Goal: Transaction & Acquisition: Purchase product/service

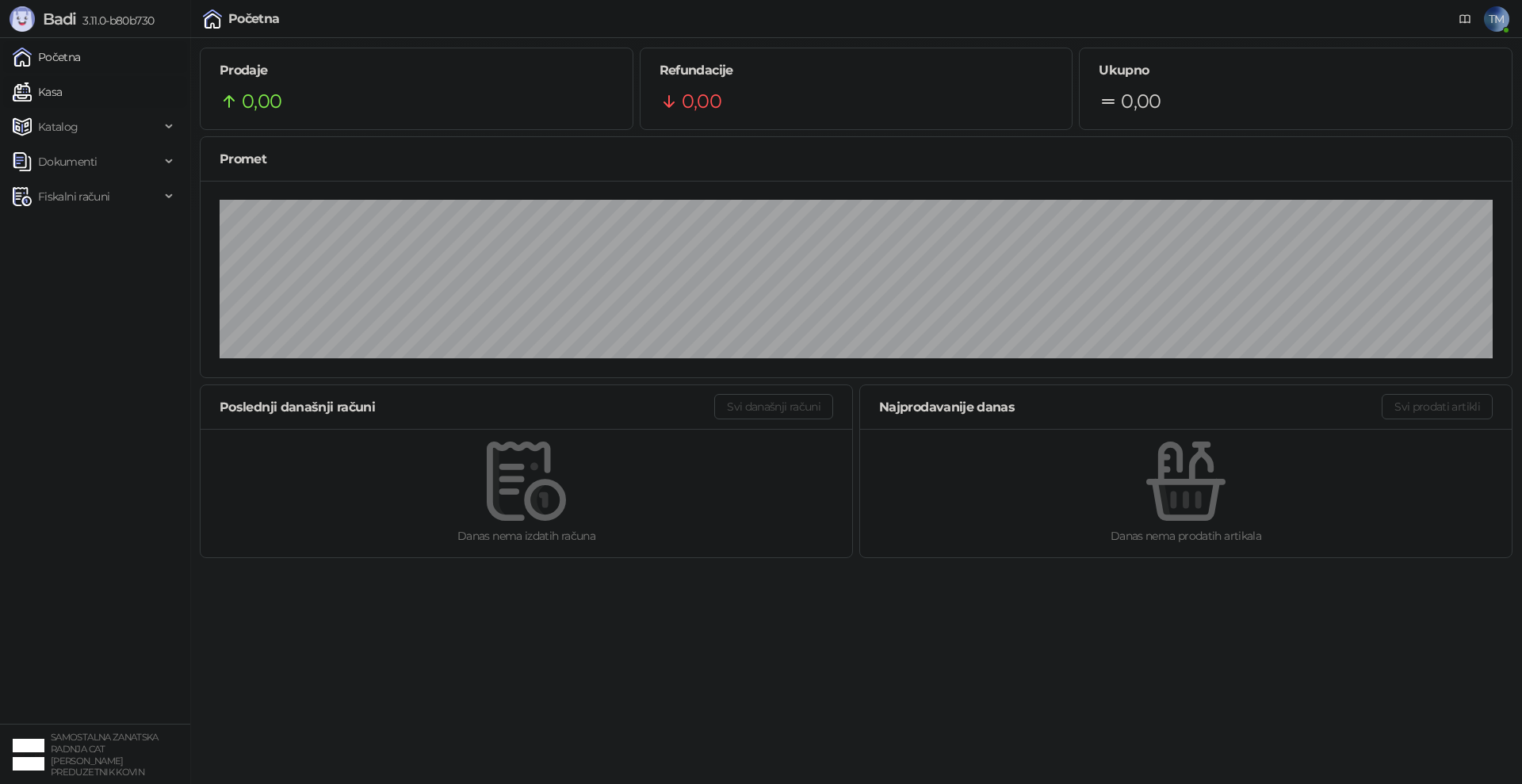
click at [53, 93] on link "Kasa" at bounding box center [37, 92] width 49 height 32
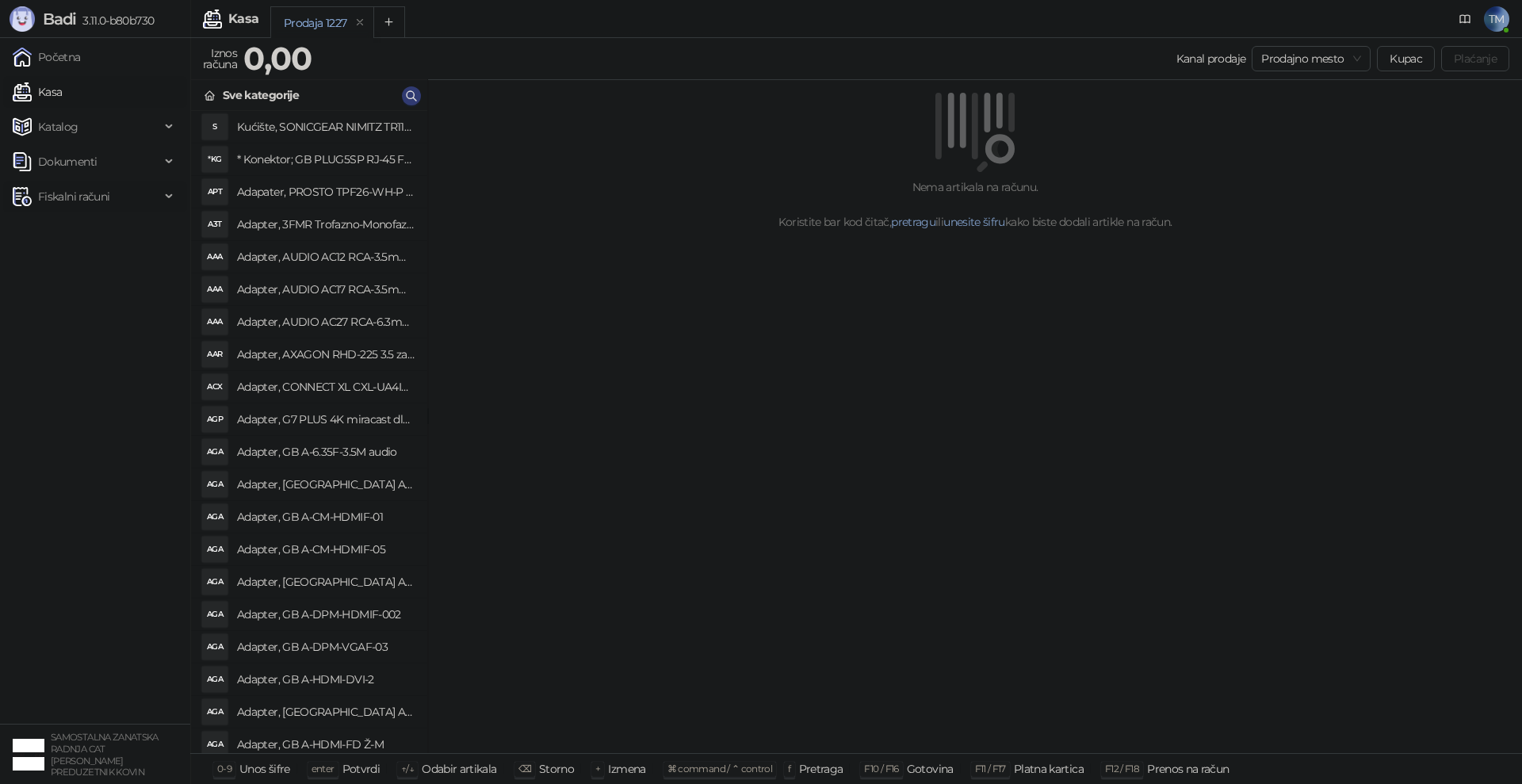
click at [64, 197] on span "Fiskalni računi" at bounding box center [74, 196] width 72 height 32
click at [86, 272] on link "Po danima" at bounding box center [59, 266] width 81 height 32
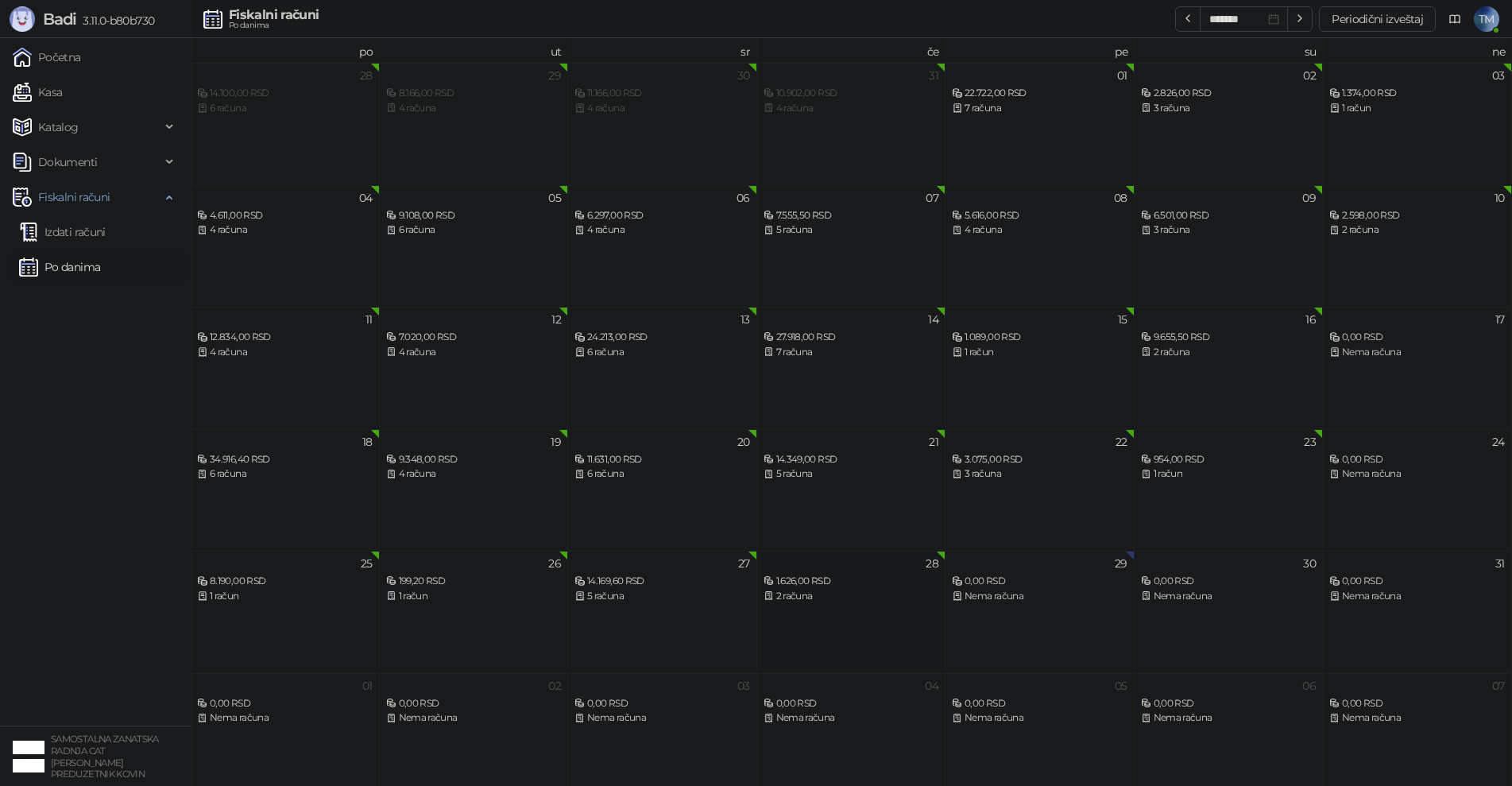
click at [882, 573] on div "1.626,00 RSD 2 računa" at bounding box center [852, 581] width 176 height 46
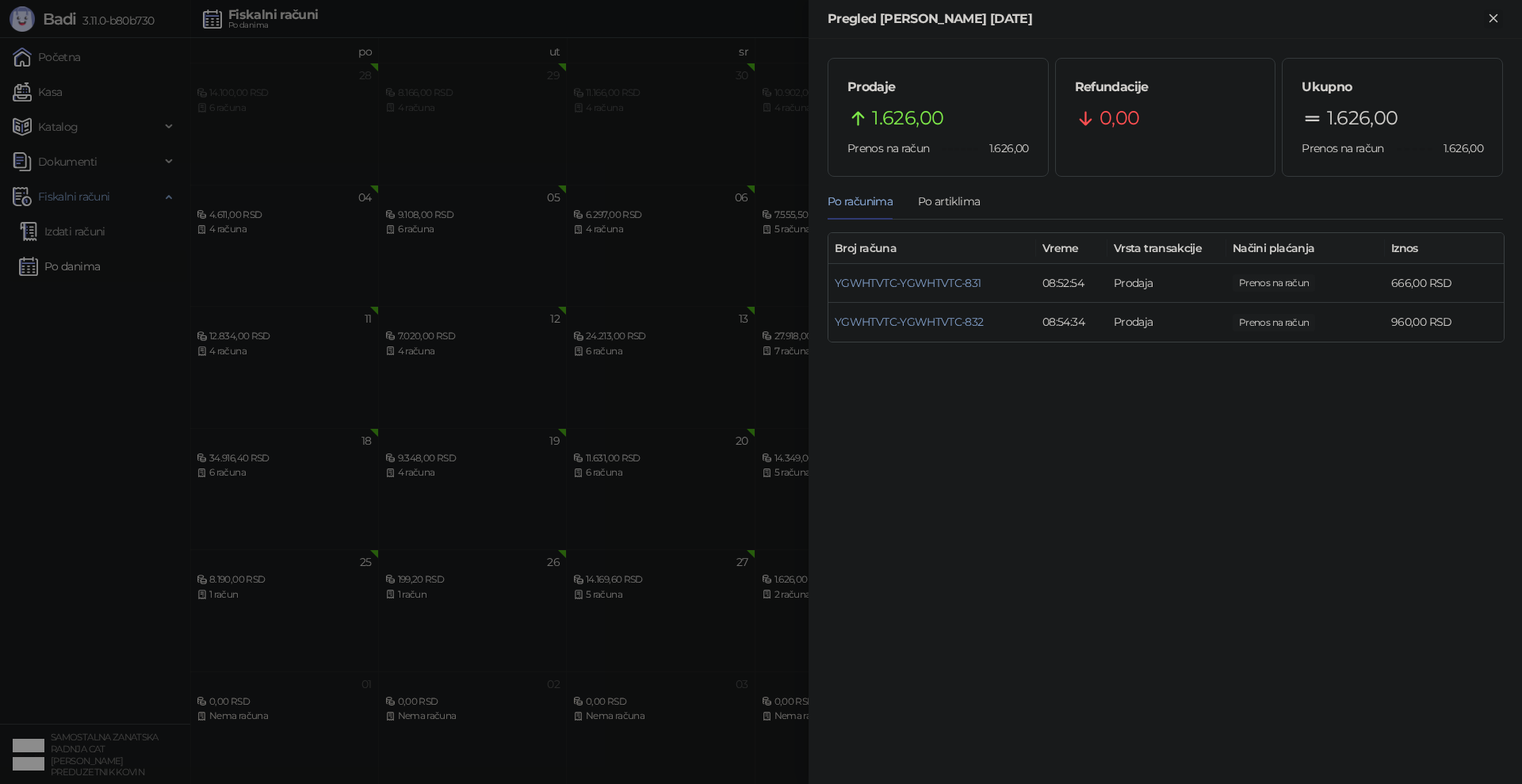
click at [1489, 17] on icon "Zatvori" at bounding box center [1494, 19] width 15 height 15
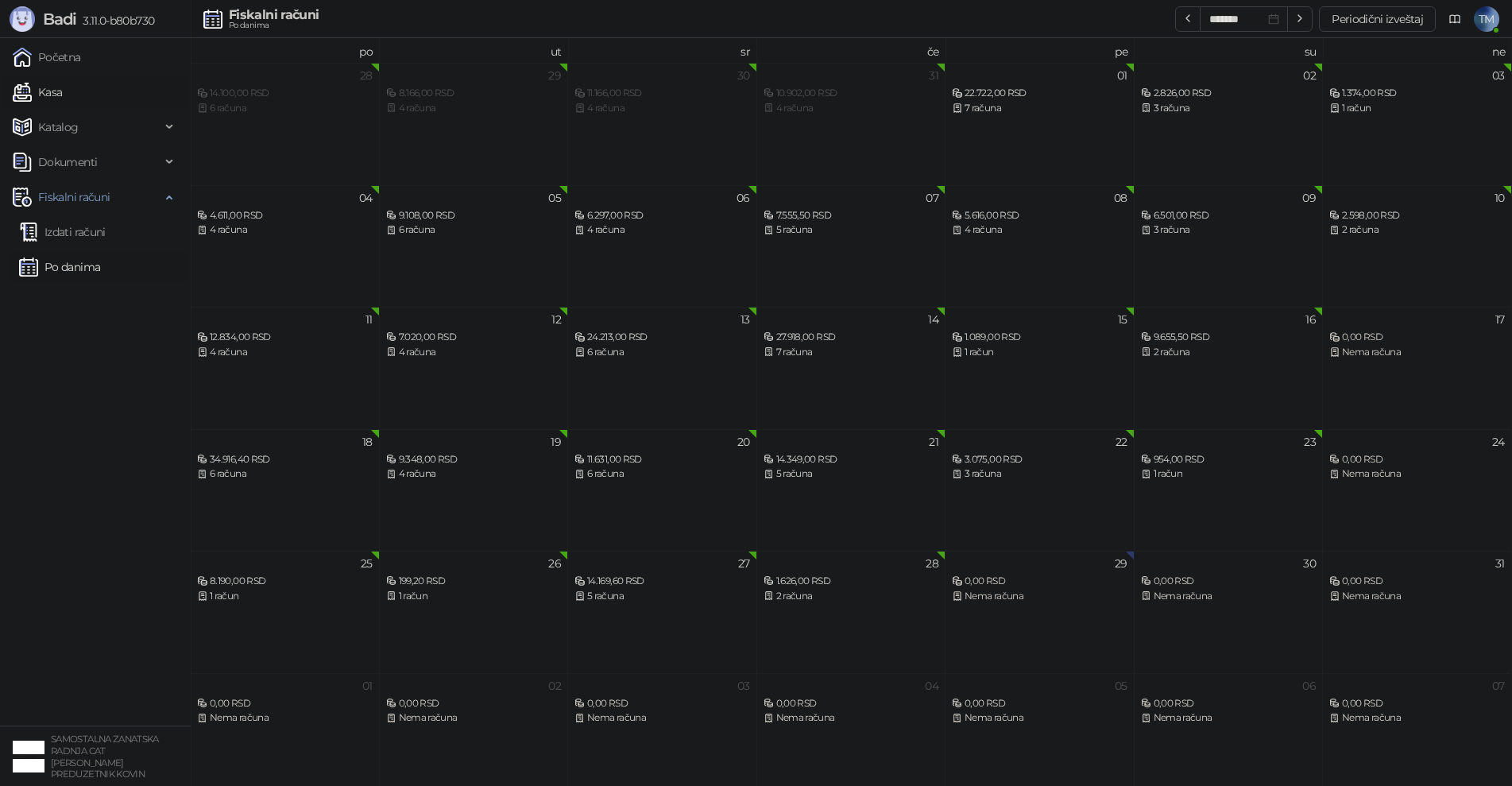
click at [47, 88] on link "Kasa" at bounding box center [37, 92] width 49 height 32
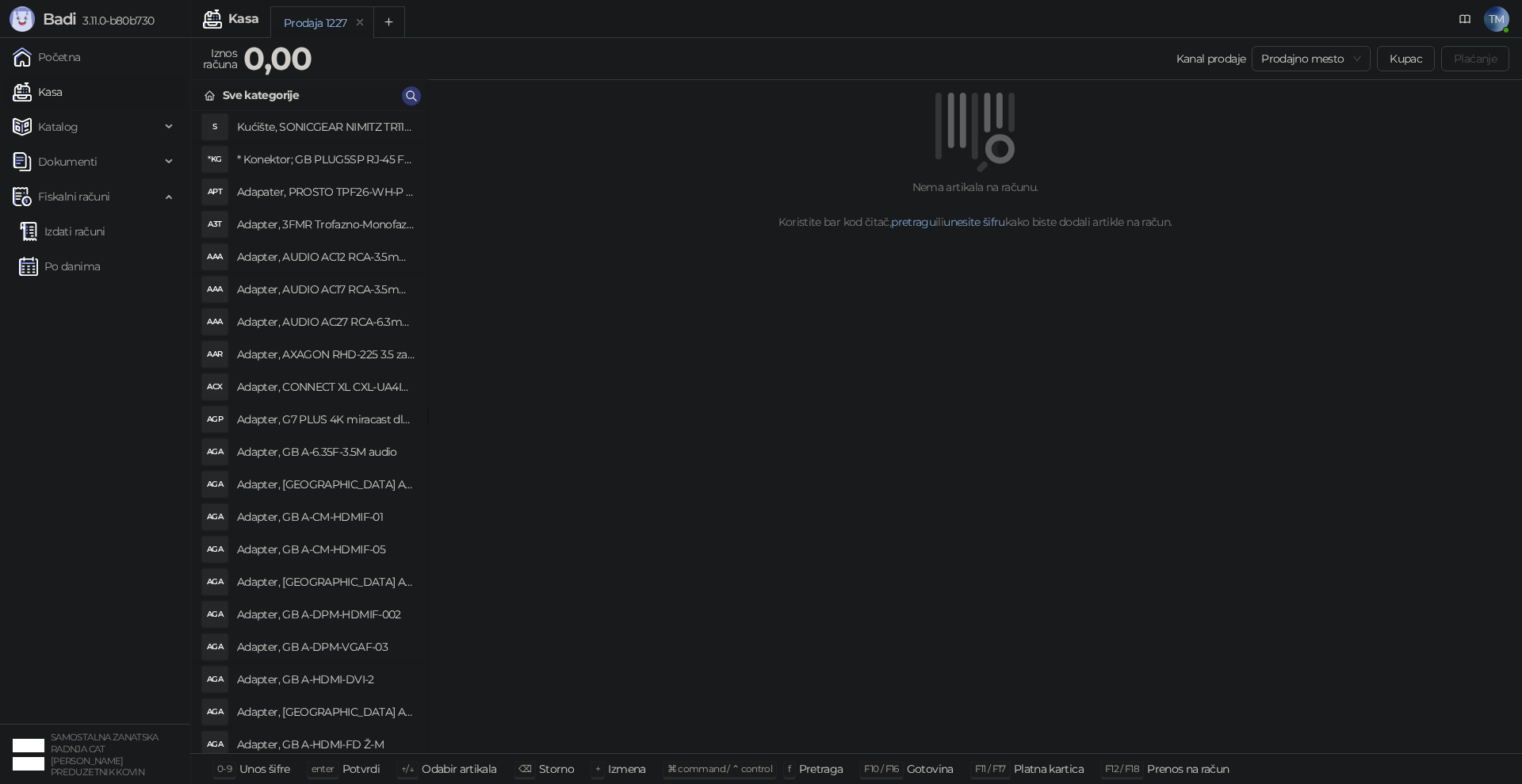
click at [930, 553] on div "Nema artikala na računu. Koristite bar kod čitač, pretragu ili unesite šifru ka…" at bounding box center [975, 417] width 1094 height 674
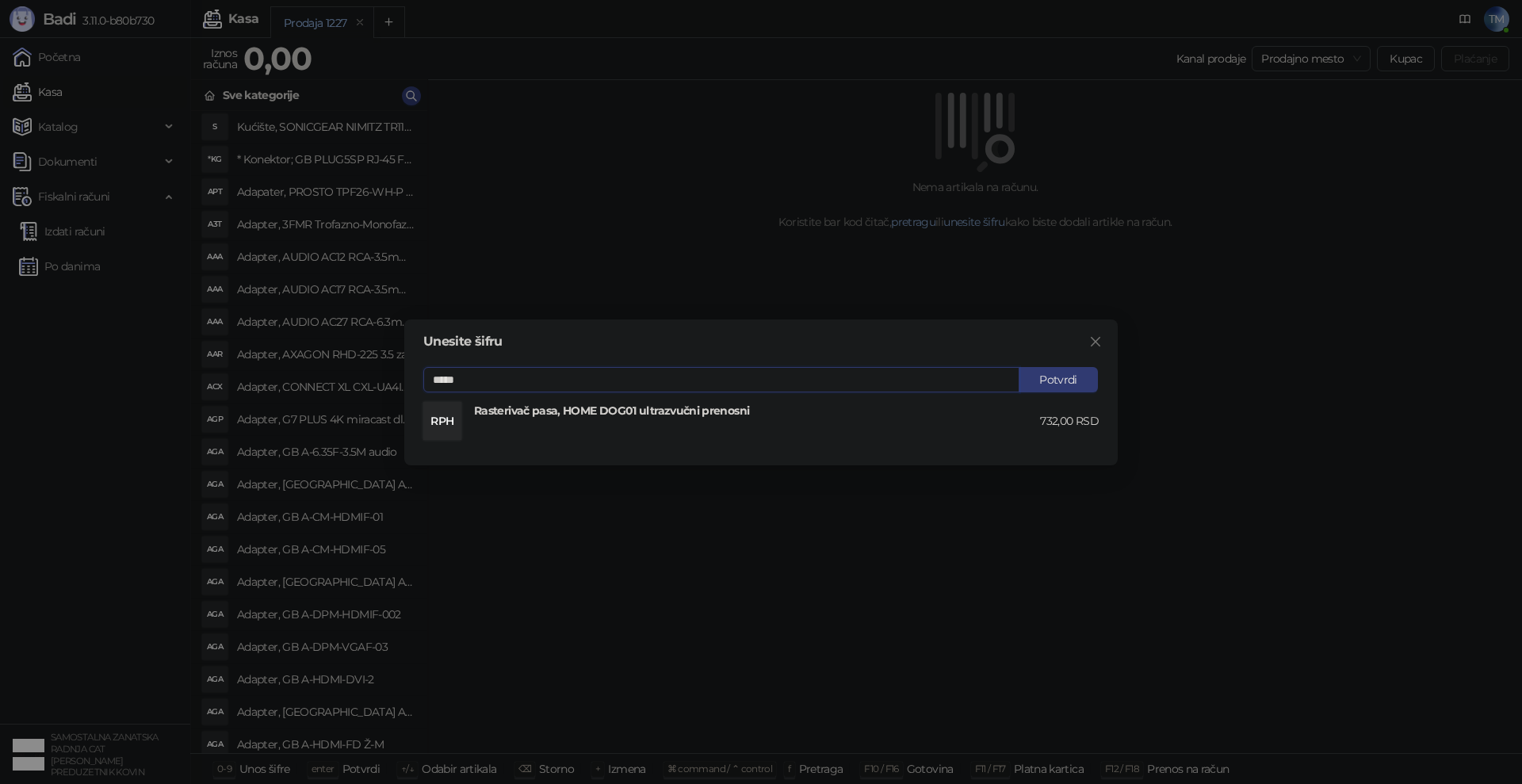
type input "*****"
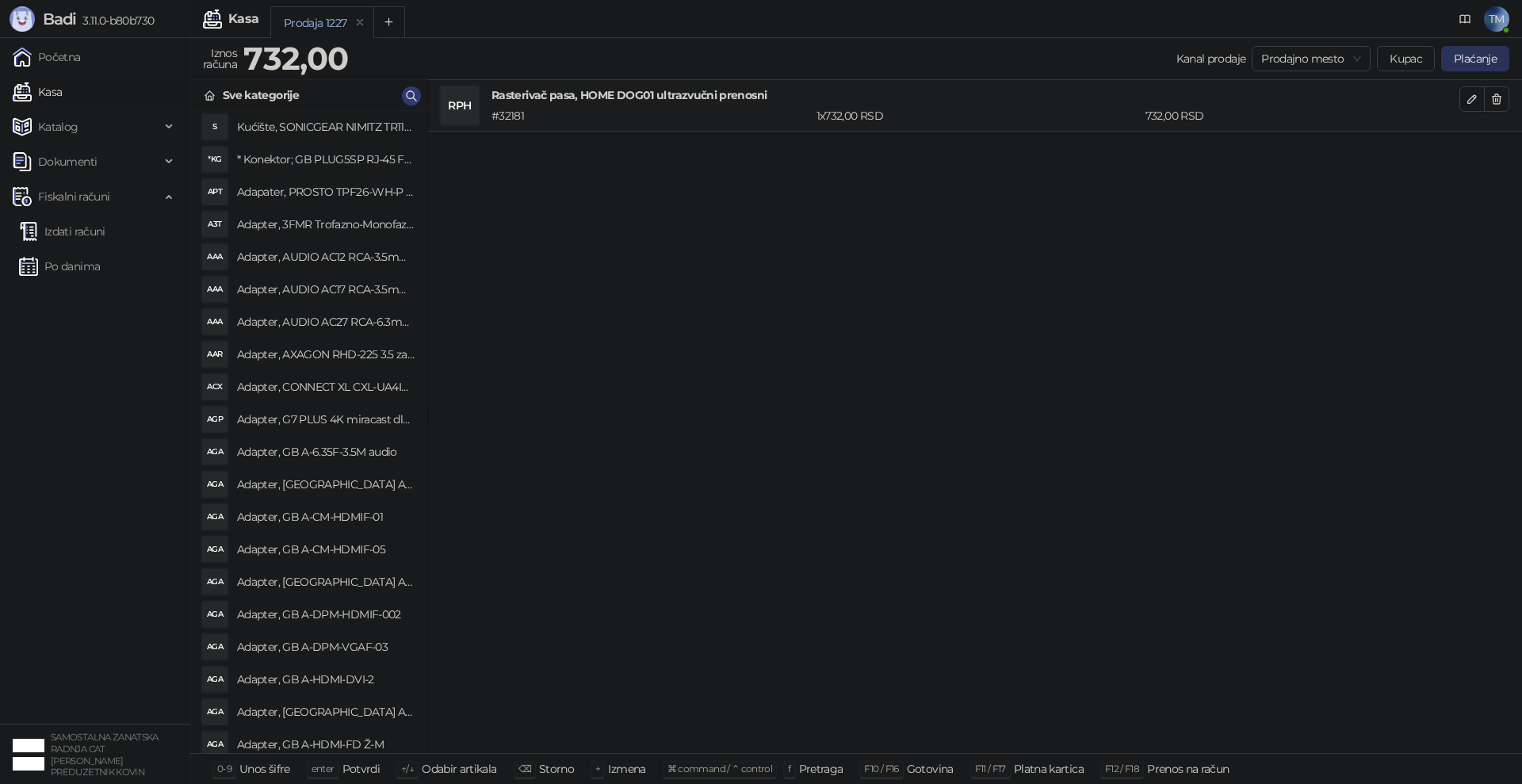
click at [1482, 53] on button "Plaćanje" at bounding box center [1476, 58] width 68 height 25
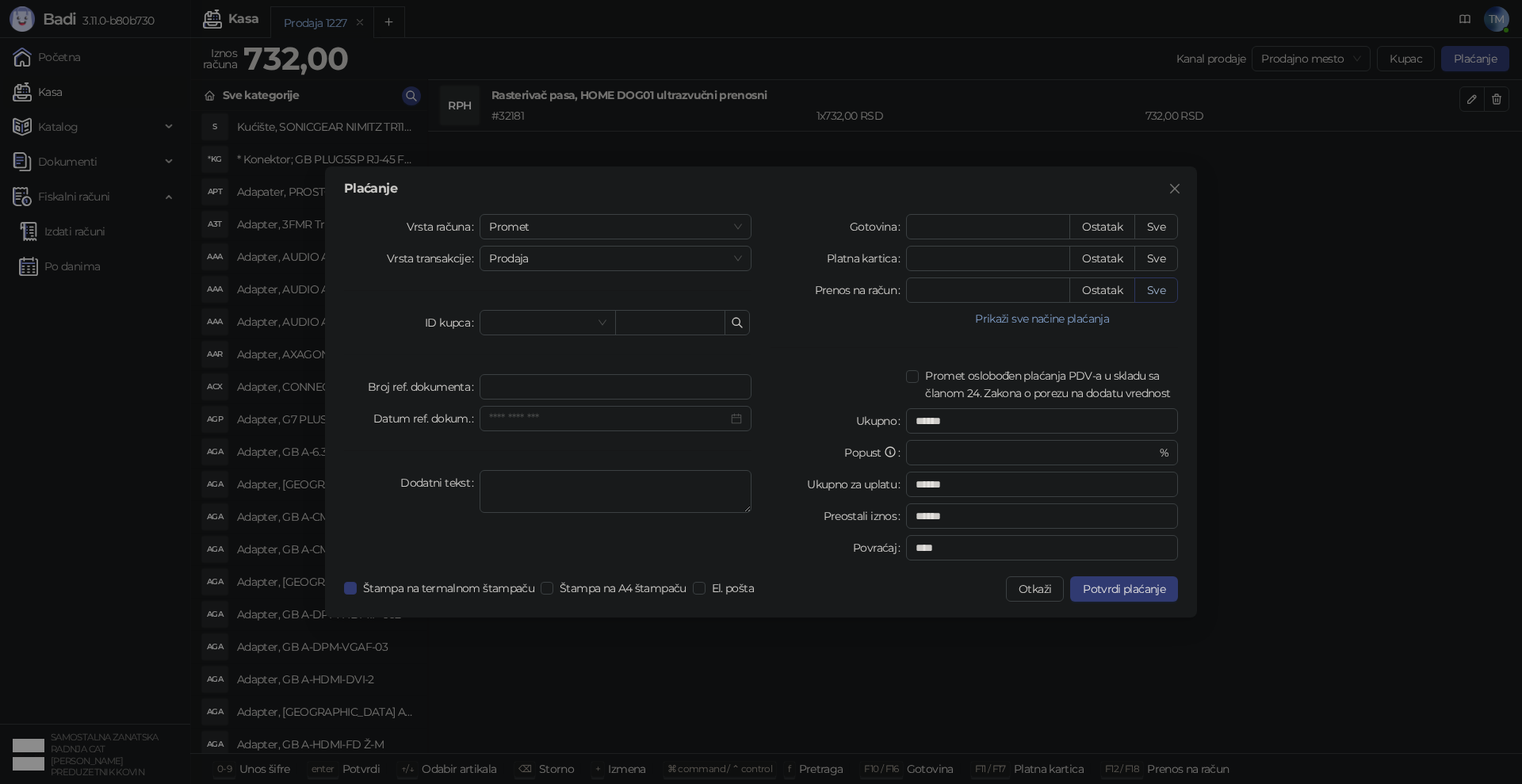
click at [1155, 283] on button "Sve" at bounding box center [1156, 289] width 44 height 25
type input "***"
type input "****"
click at [1147, 586] on span "Potvrdi plaćanje" at bounding box center [1124, 589] width 82 height 15
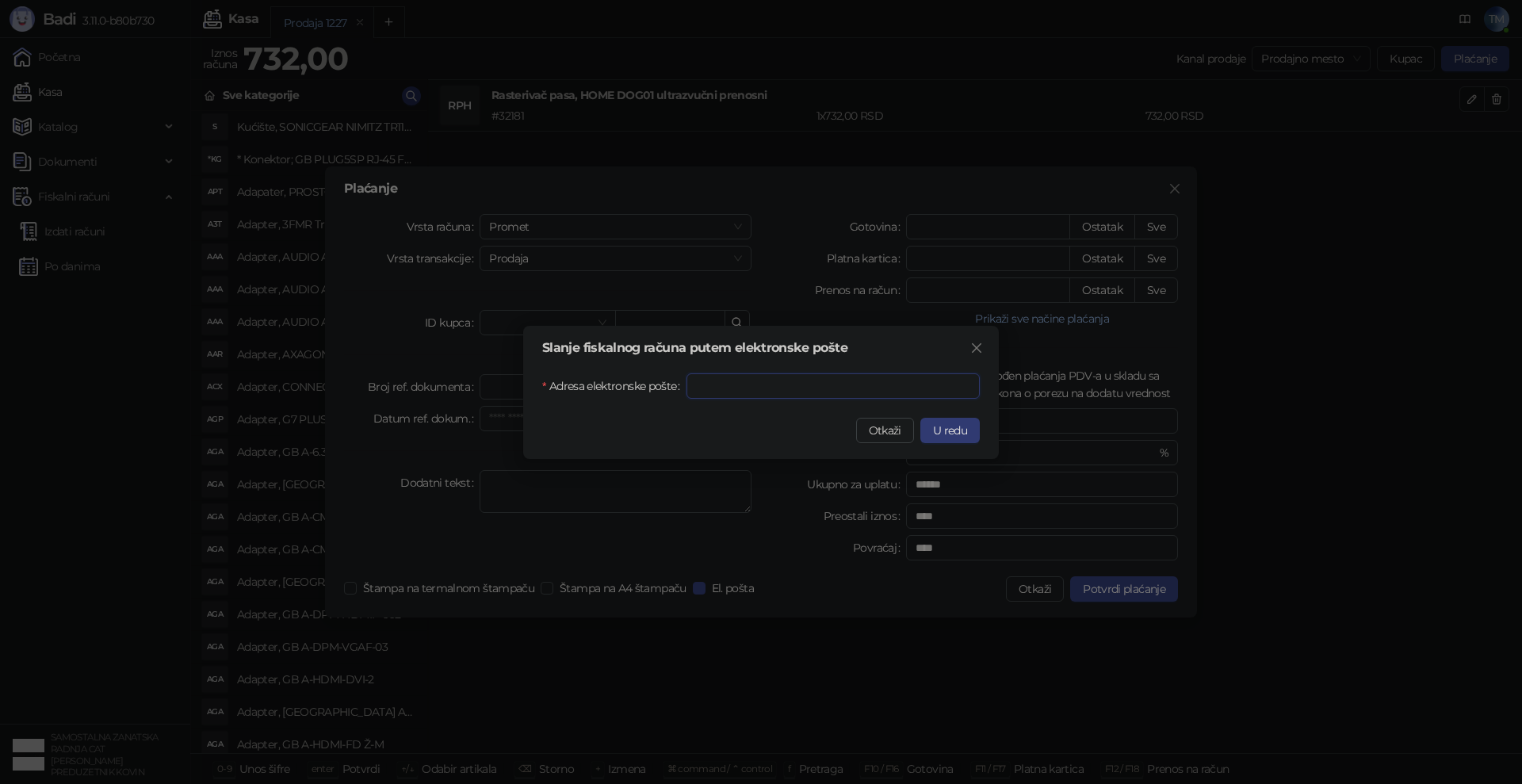
click at [737, 378] on input "Adresa elektronske pošte" at bounding box center [833, 386] width 293 height 25
type input "**********"
click at [940, 427] on span "U redu" at bounding box center [950, 431] width 34 height 15
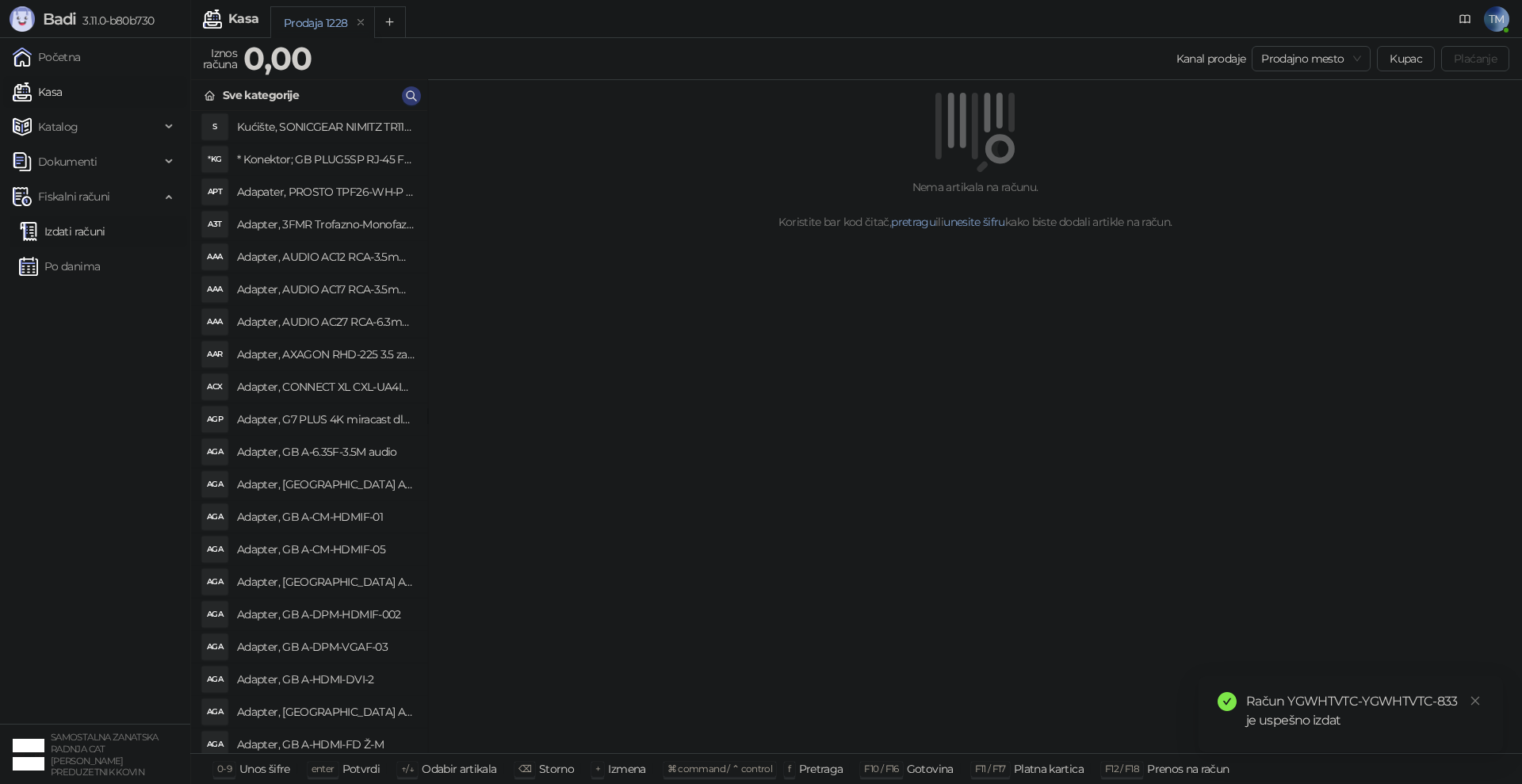
click at [87, 226] on link "Izdati računi" at bounding box center [62, 231] width 86 height 32
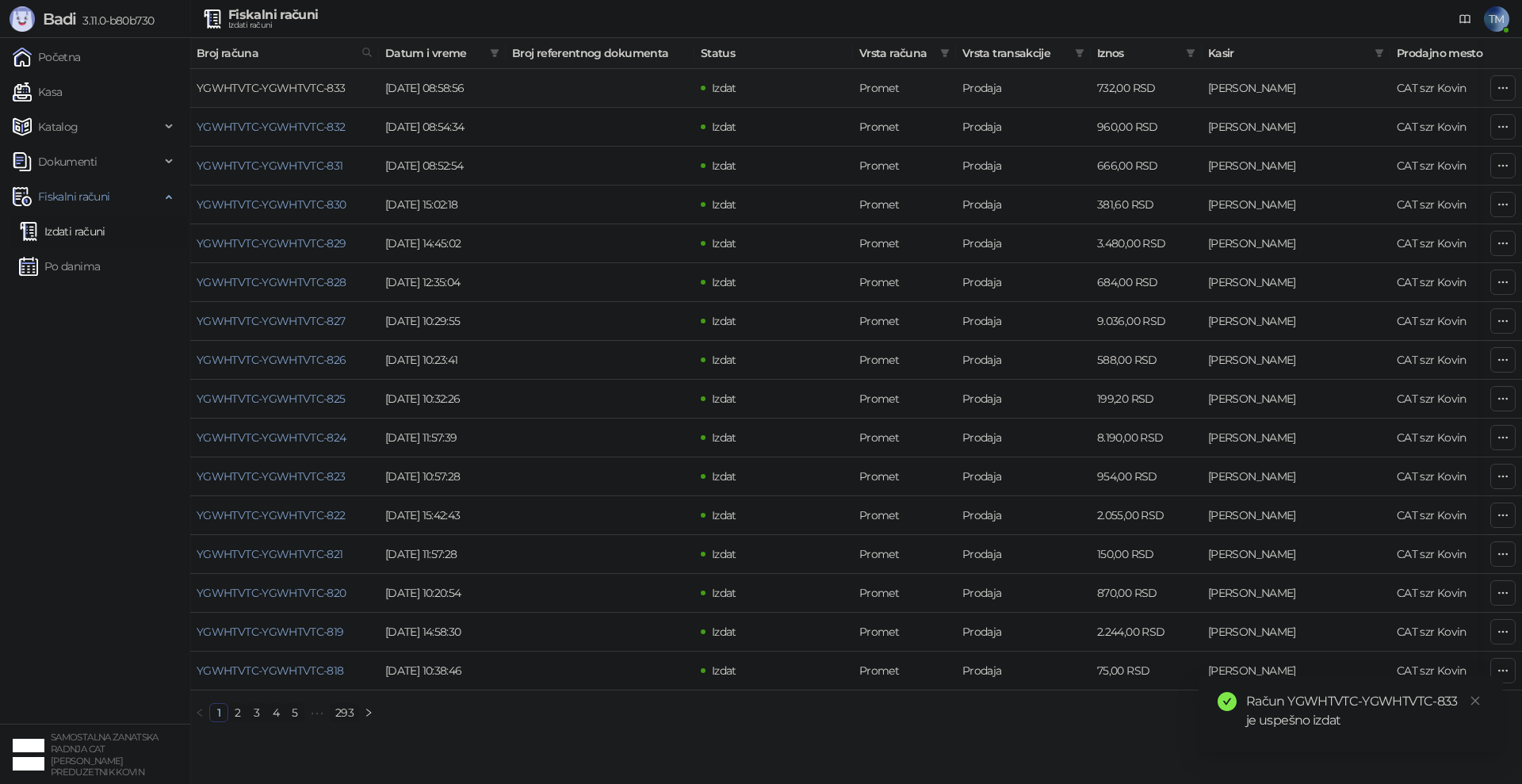
click at [262, 93] on link "YGWHTVTC-YGWHTVTC-833" at bounding box center [271, 89] width 149 height 15
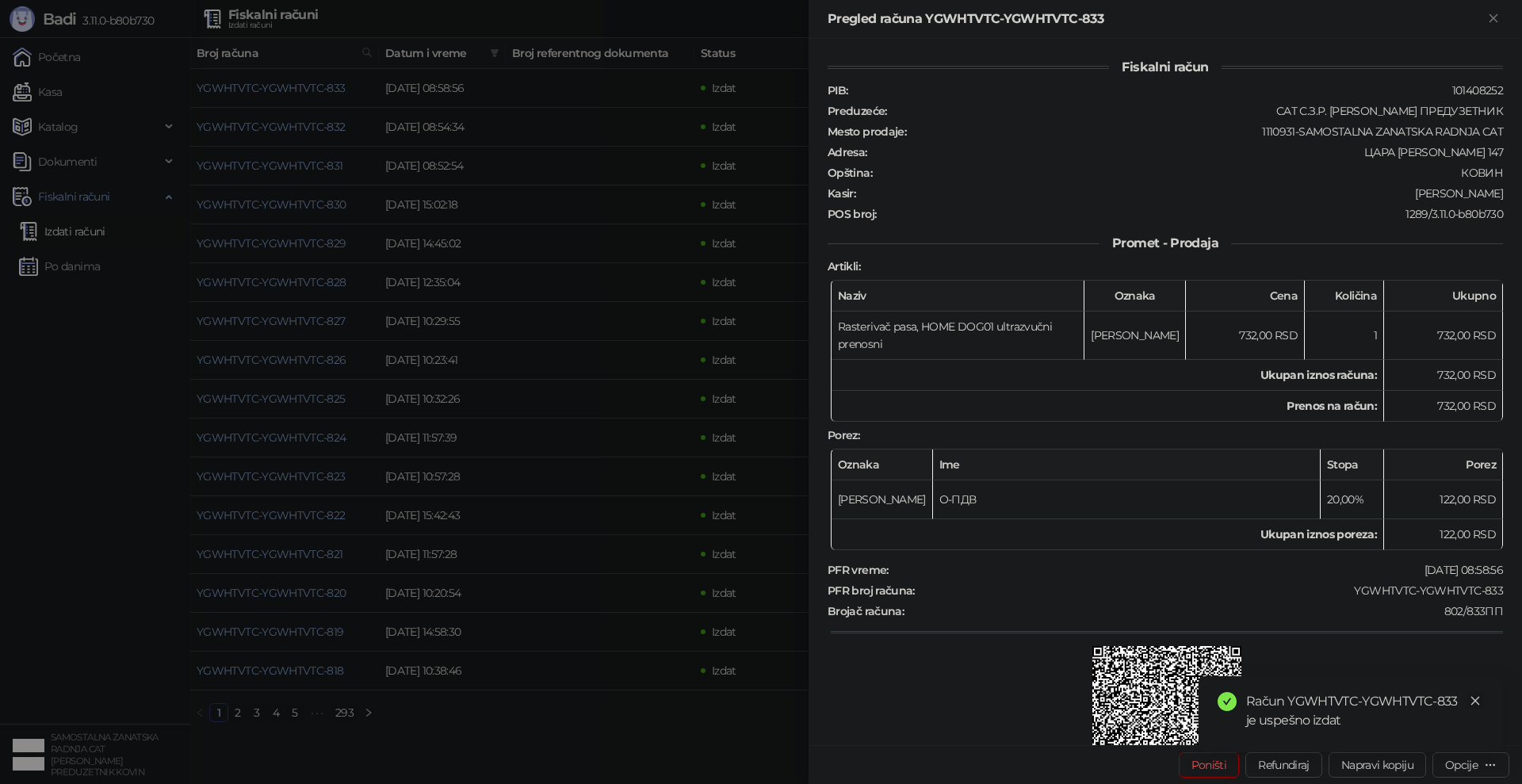
click at [1473, 697] on icon "close" at bounding box center [1476, 701] width 11 height 11
click at [1476, 765] on div "Opcije" at bounding box center [1462, 765] width 33 height 15
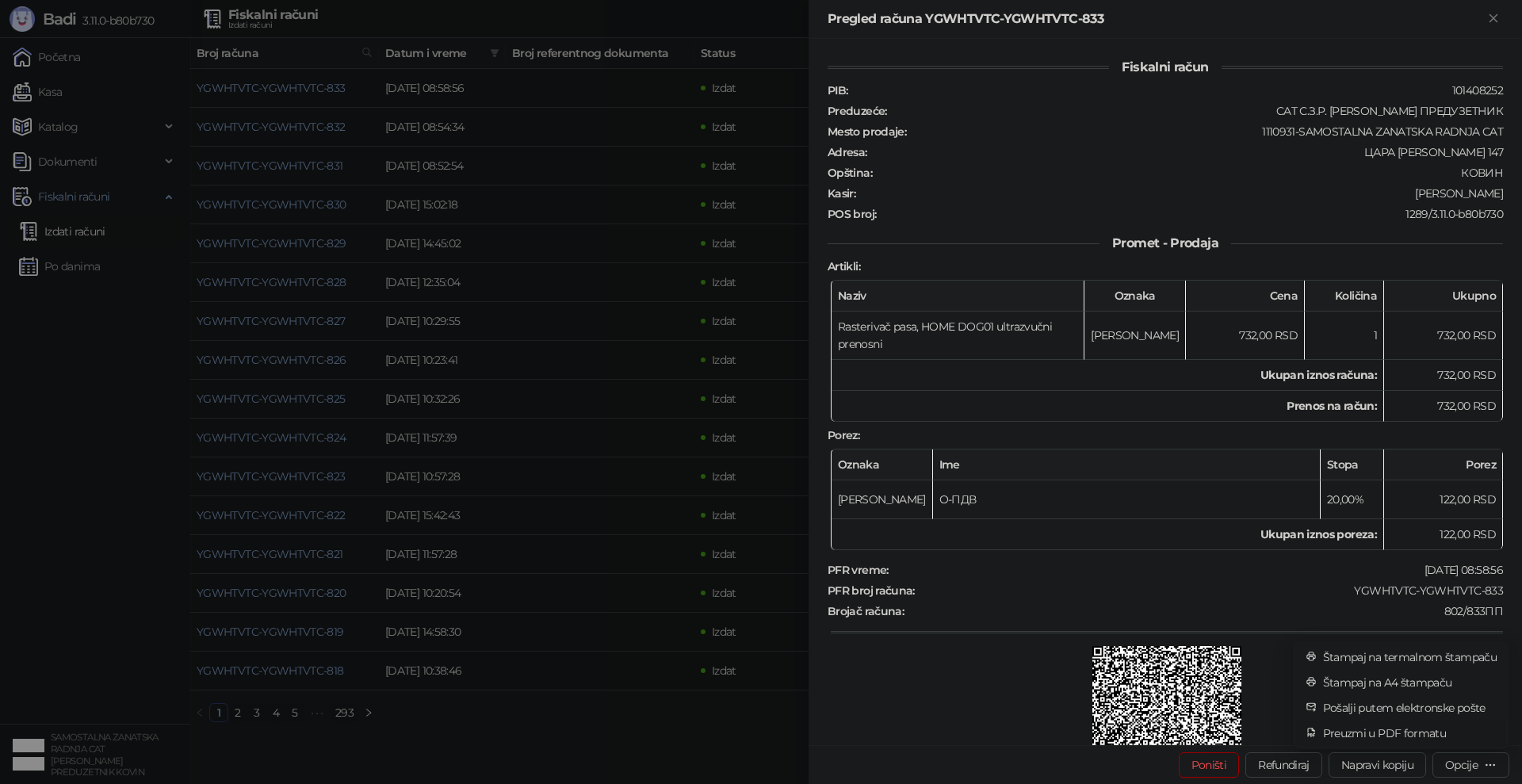
click at [1397, 734] on span "Preuzmi u PDF formatu" at bounding box center [1410, 733] width 174 height 17
click at [1487, 22] on icon "Zatvori" at bounding box center [1494, 19] width 15 height 15
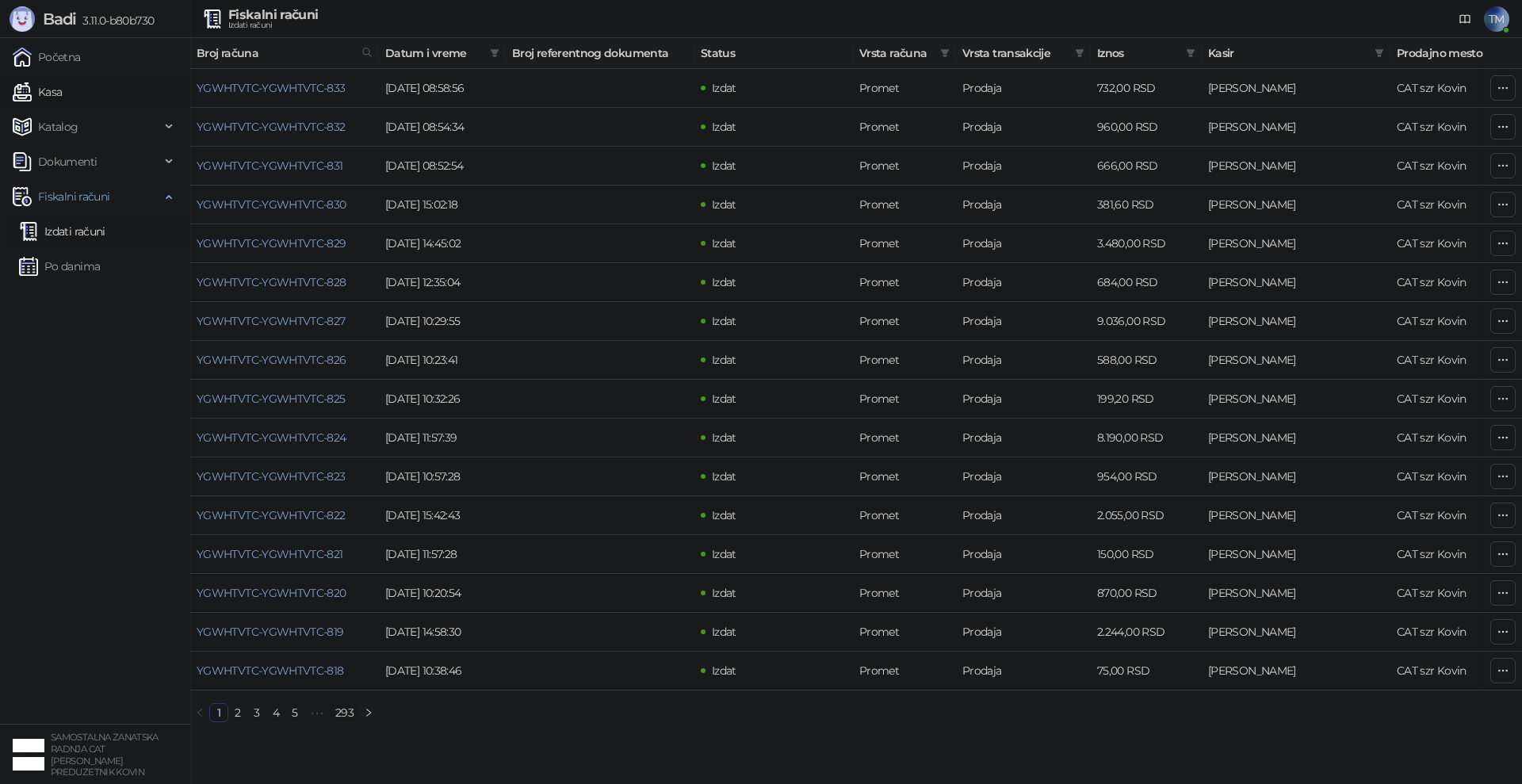
click at [41, 81] on link "Kasa" at bounding box center [37, 92] width 49 height 32
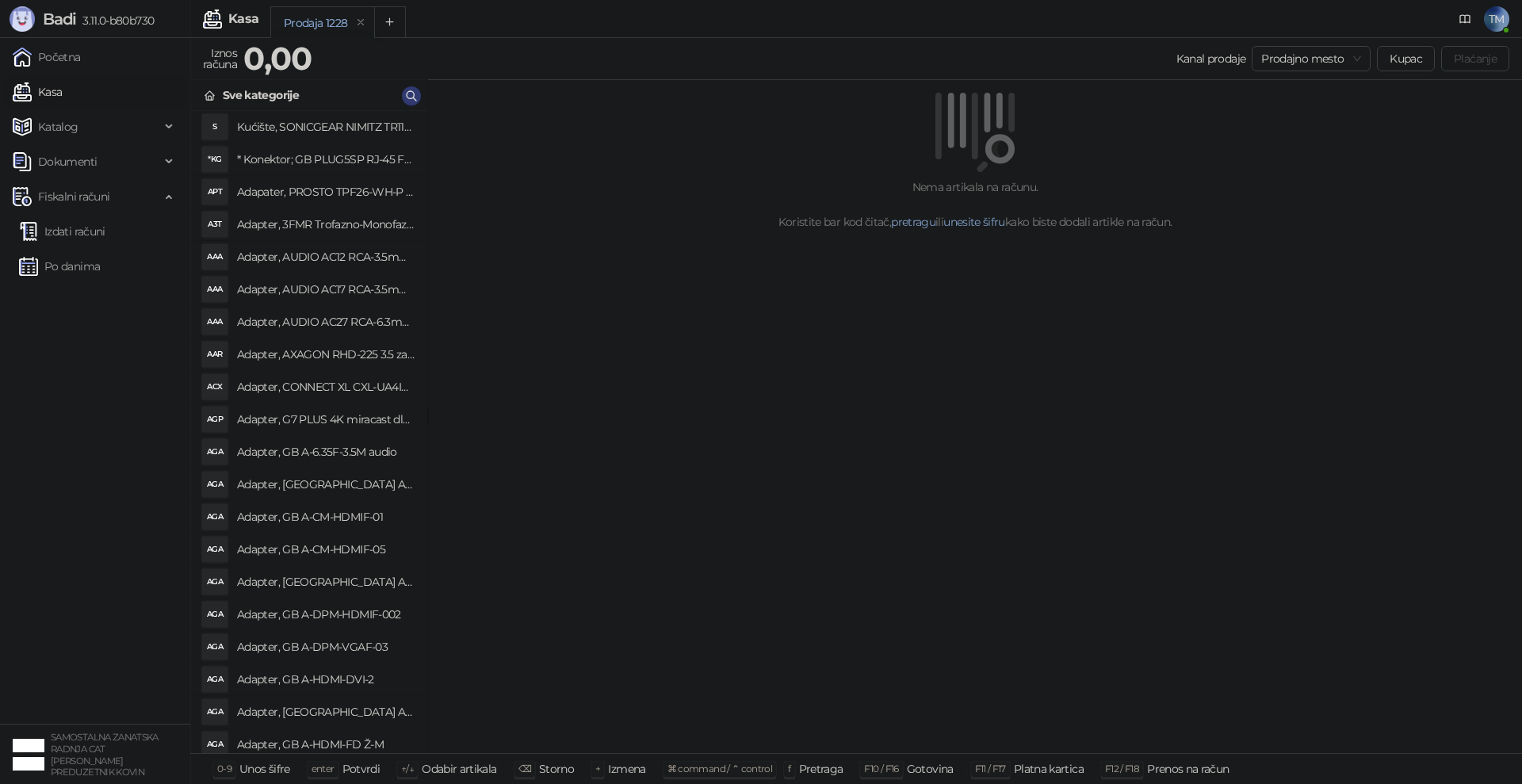
click at [913, 548] on div "Nema artikala na računu. Koristite bar kod čitač, pretragu ili unesite šifru ka…" at bounding box center [975, 417] width 1094 height 674
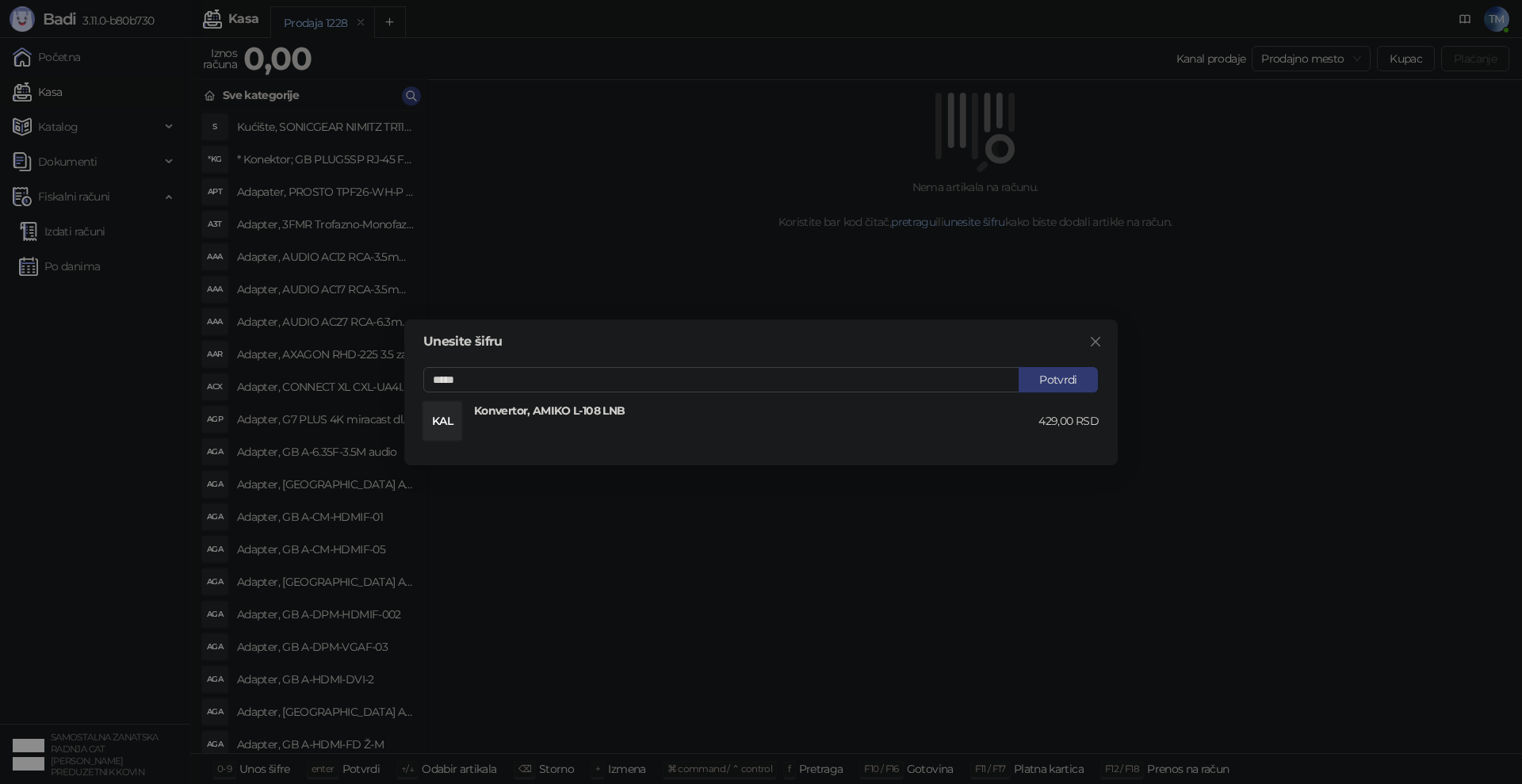
type input "*****"
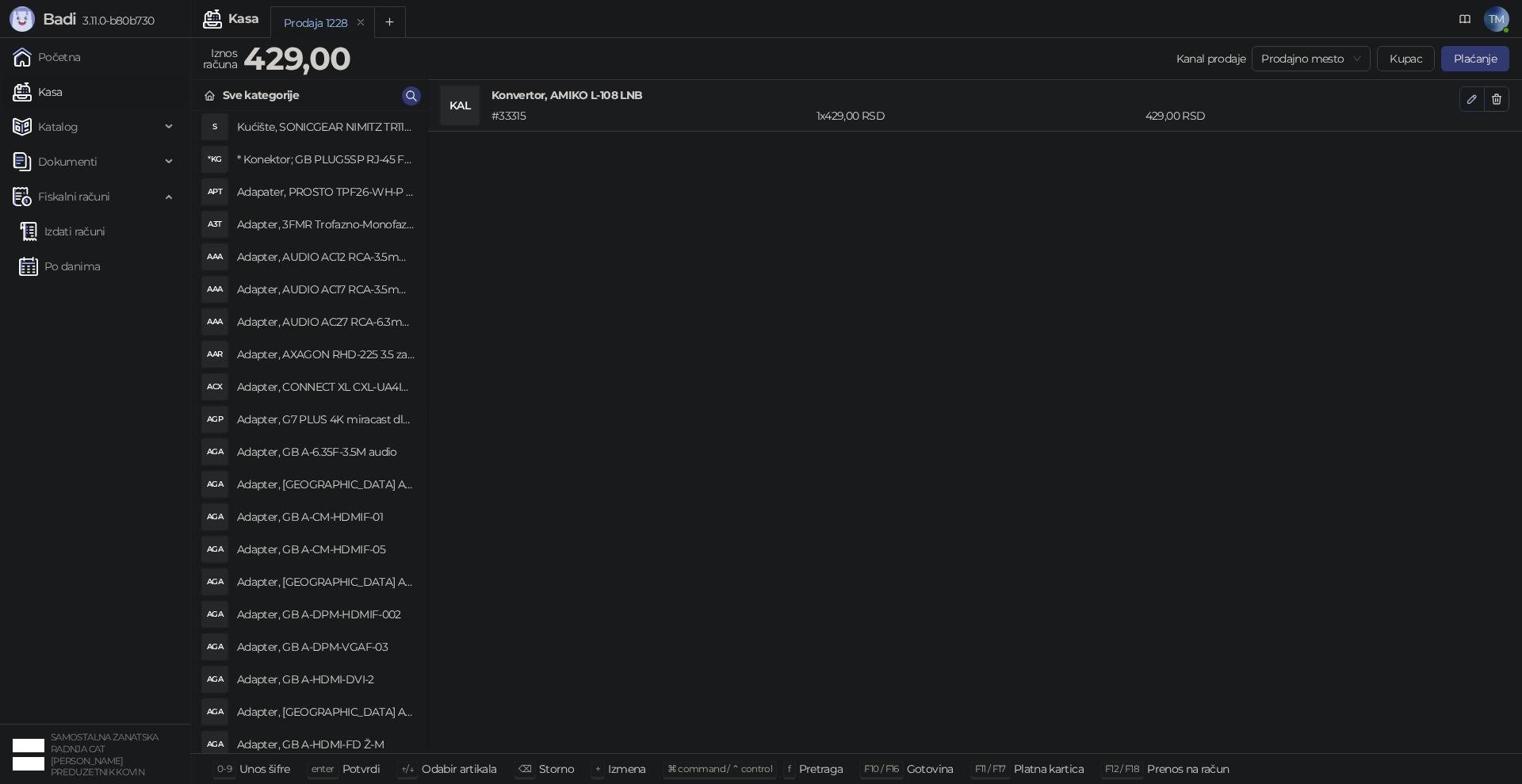
click at [1476, 102] on icon "button" at bounding box center [1472, 99] width 13 height 13
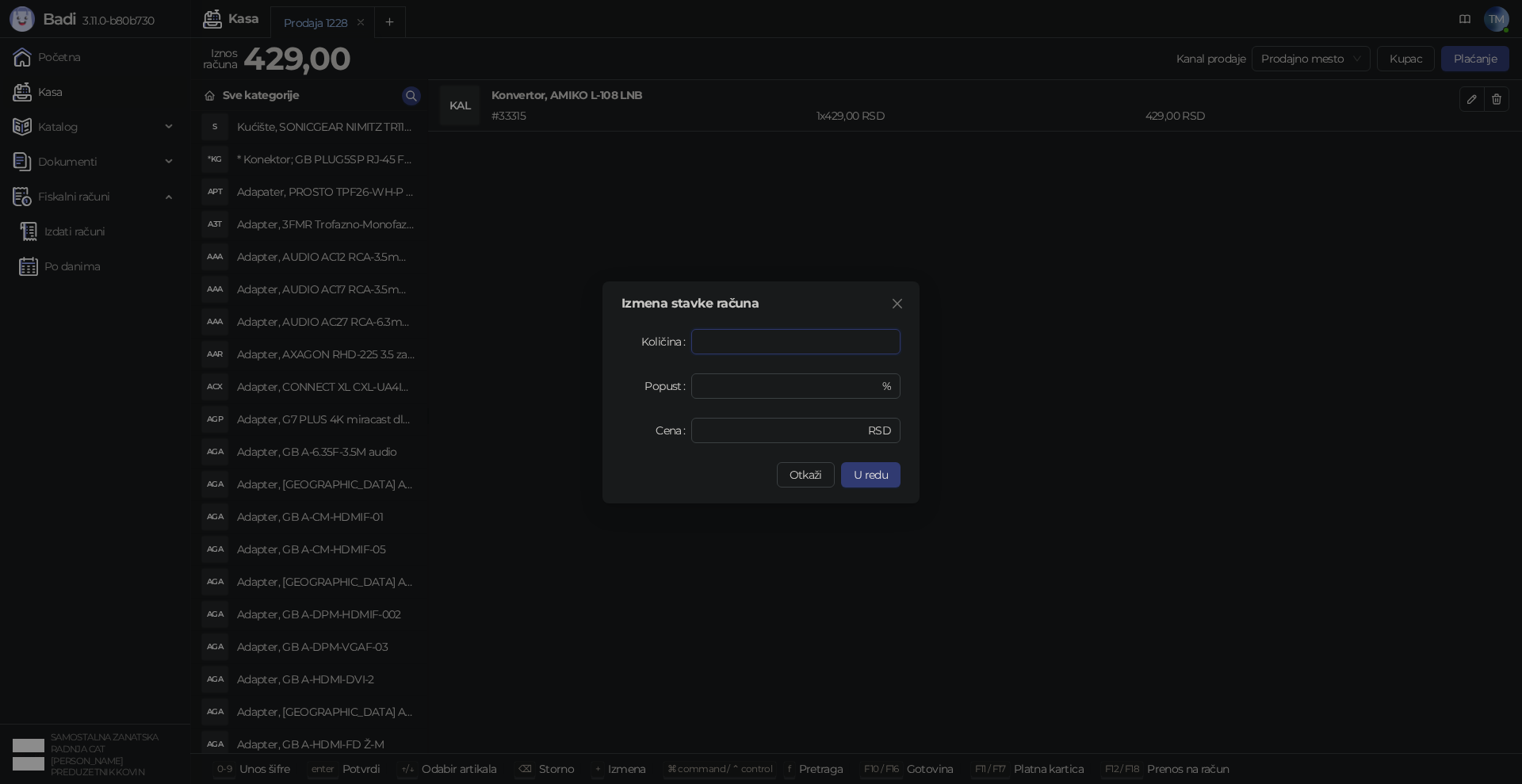
type input "*"
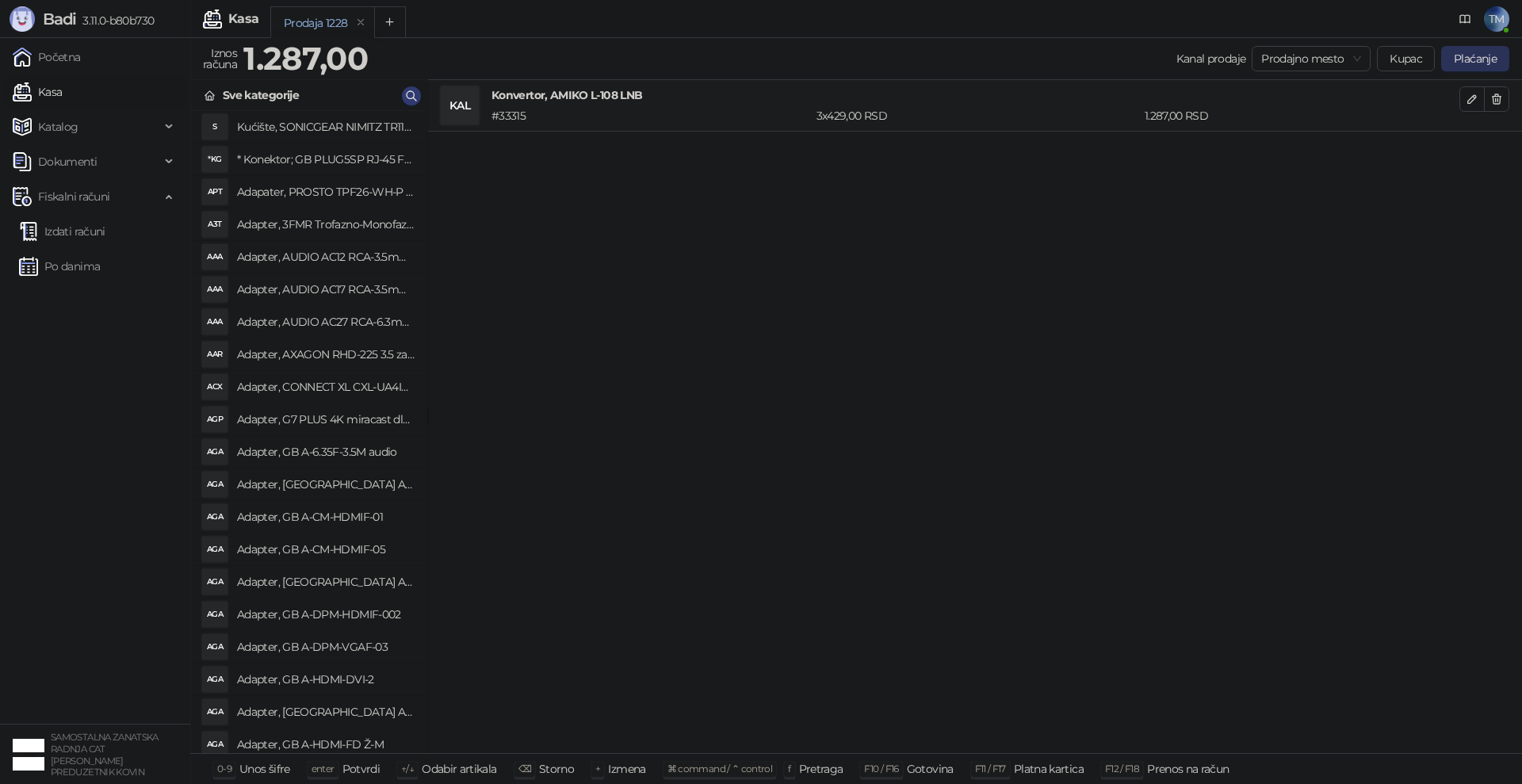
click at [1482, 54] on button "Plaćanje" at bounding box center [1476, 58] width 68 height 25
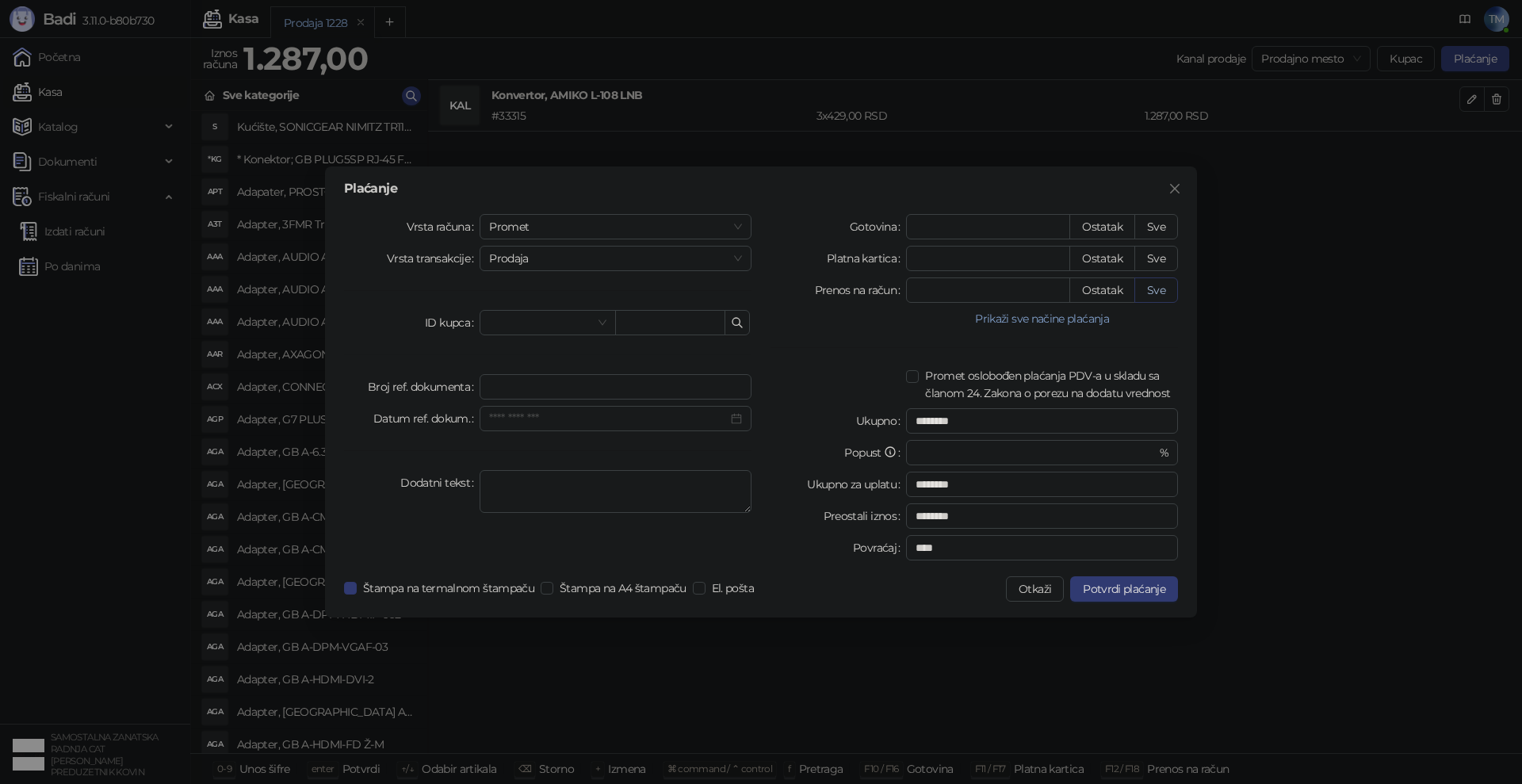
click at [1153, 290] on button "Sve" at bounding box center [1156, 289] width 44 height 25
type input "****"
click at [1130, 583] on span "Potvrdi plaćanje" at bounding box center [1124, 589] width 82 height 15
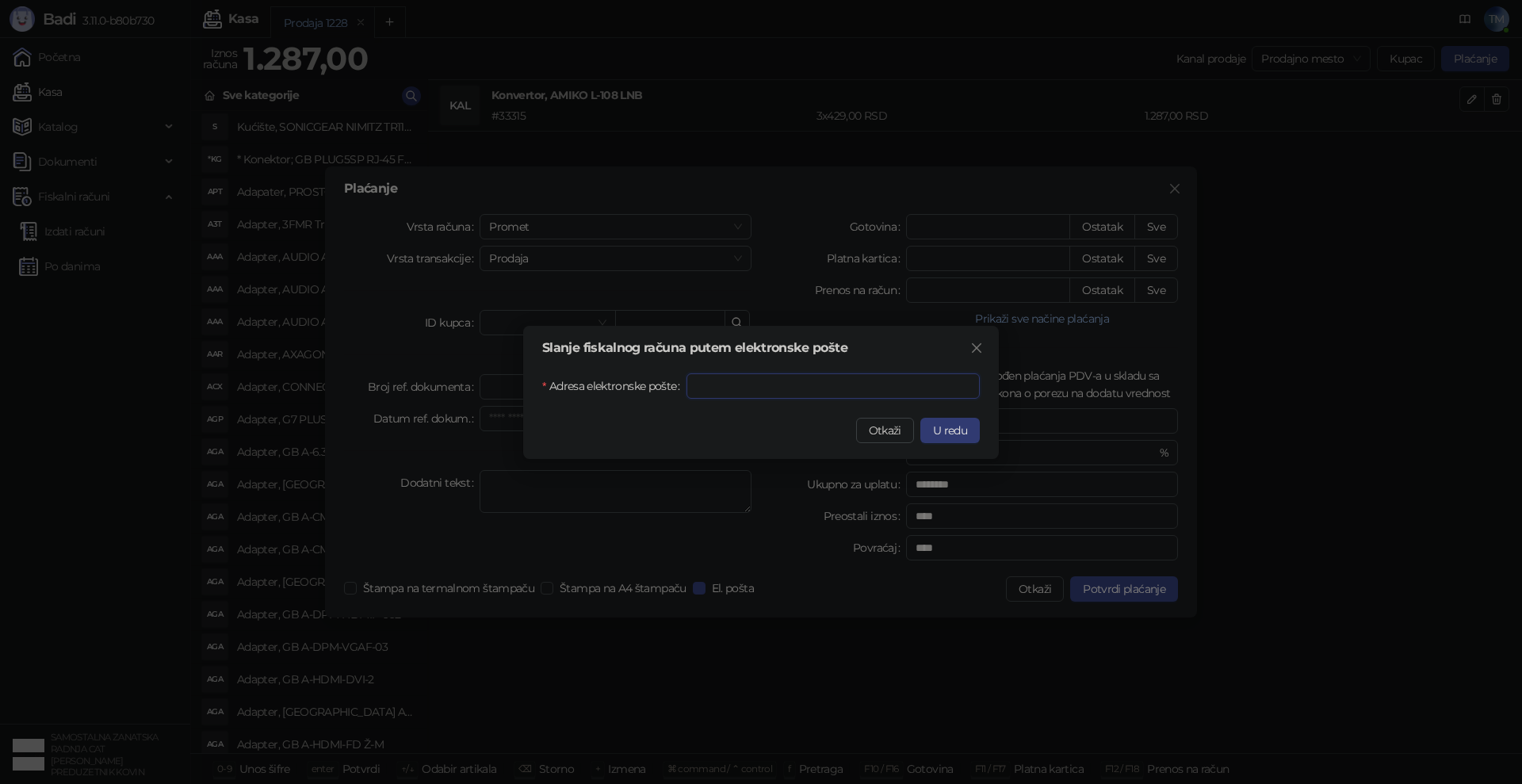
click at [746, 392] on input "Adresa elektronske pošte" at bounding box center [833, 386] width 293 height 25
type input "**********"
click at [944, 430] on span "U redu" at bounding box center [950, 431] width 34 height 15
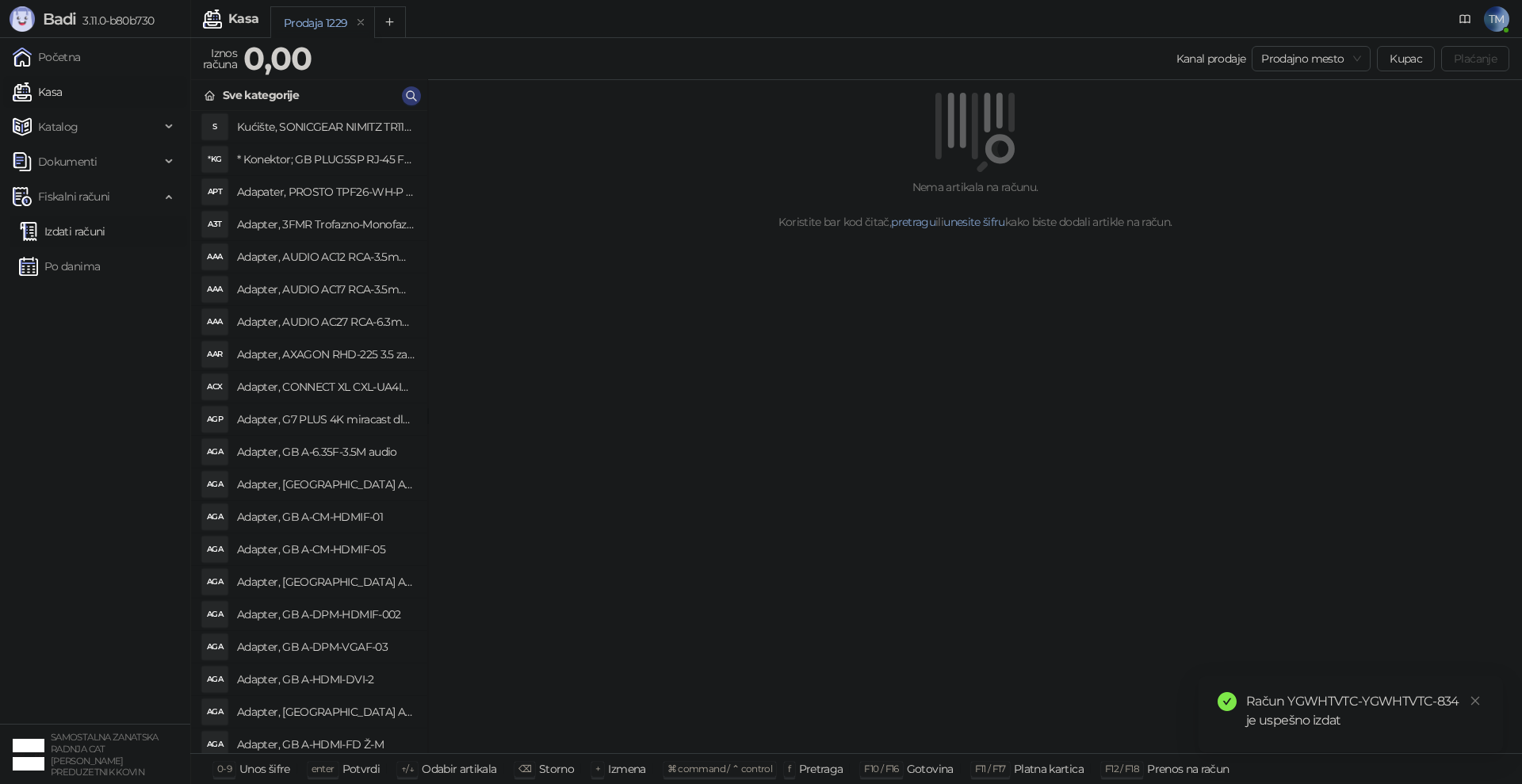
click at [63, 234] on link "Izdati računi" at bounding box center [62, 231] width 86 height 32
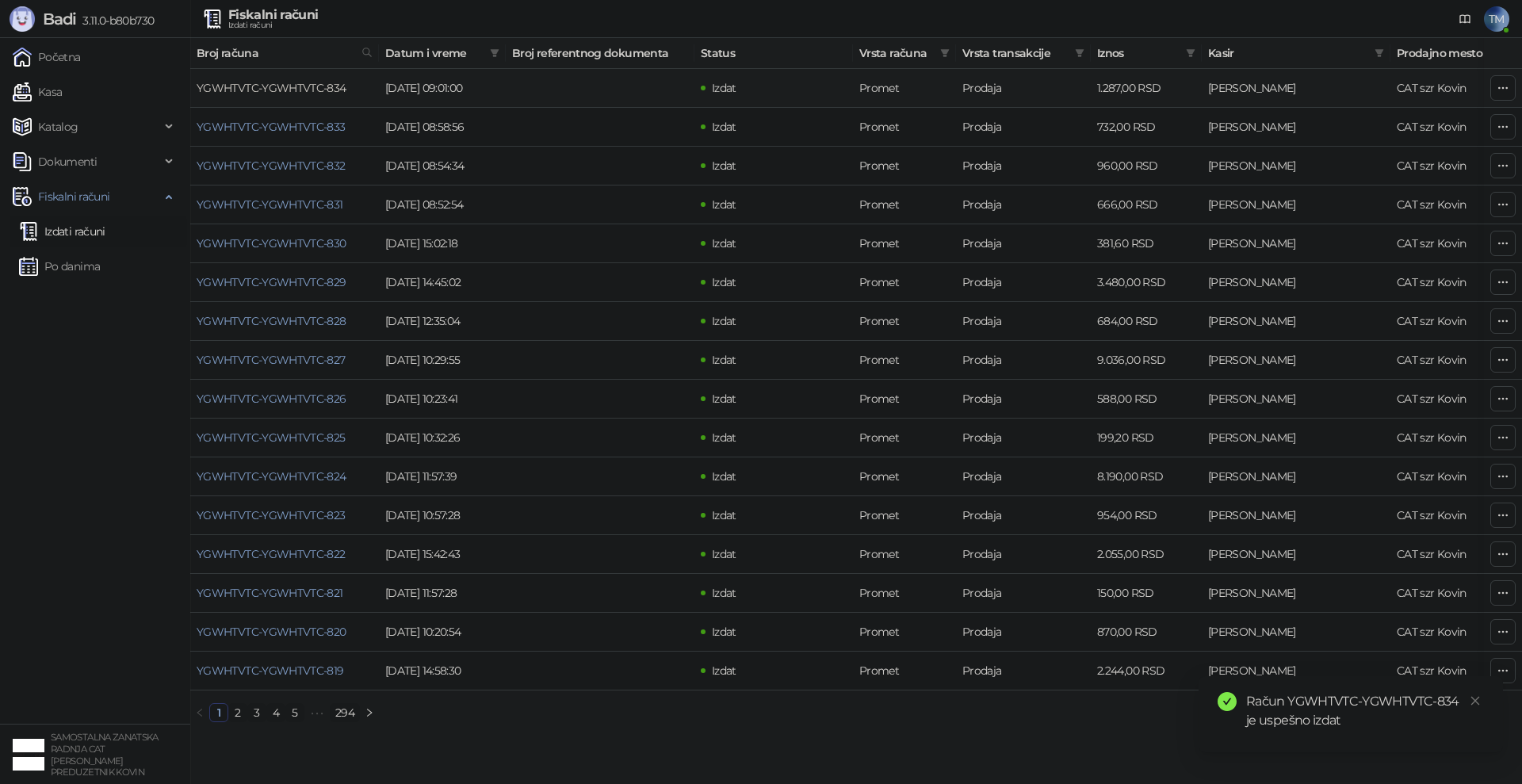
click at [289, 86] on link "YGWHTVTC-YGWHTVTC-834" at bounding box center [271, 89] width 150 height 15
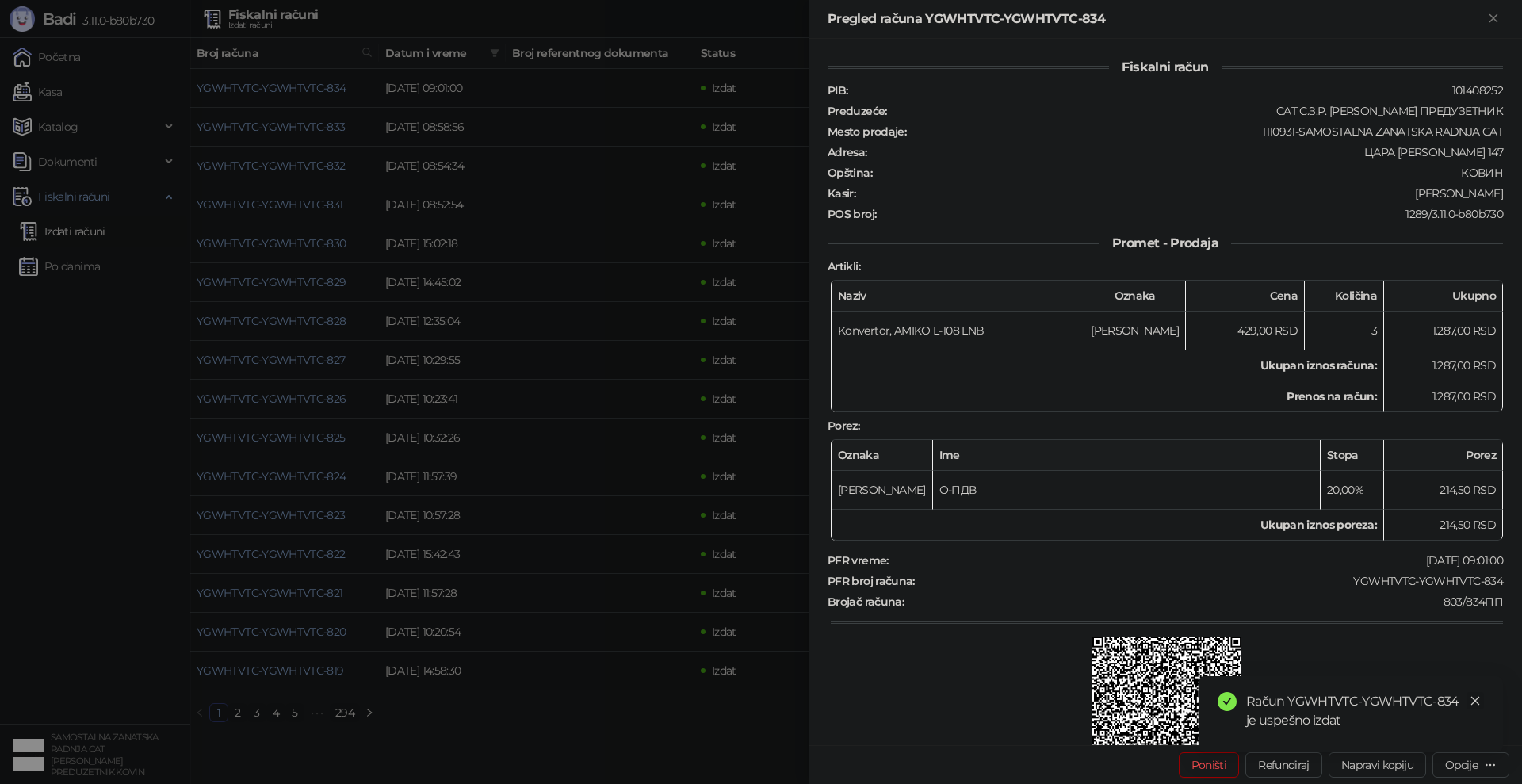
click at [1476, 699] on icon "close" at bounding box center [1476, 701] width 11 height 11
click at [1466, 763] on div "Opcije" at bounding box center [1462, 765] width 33 height 15
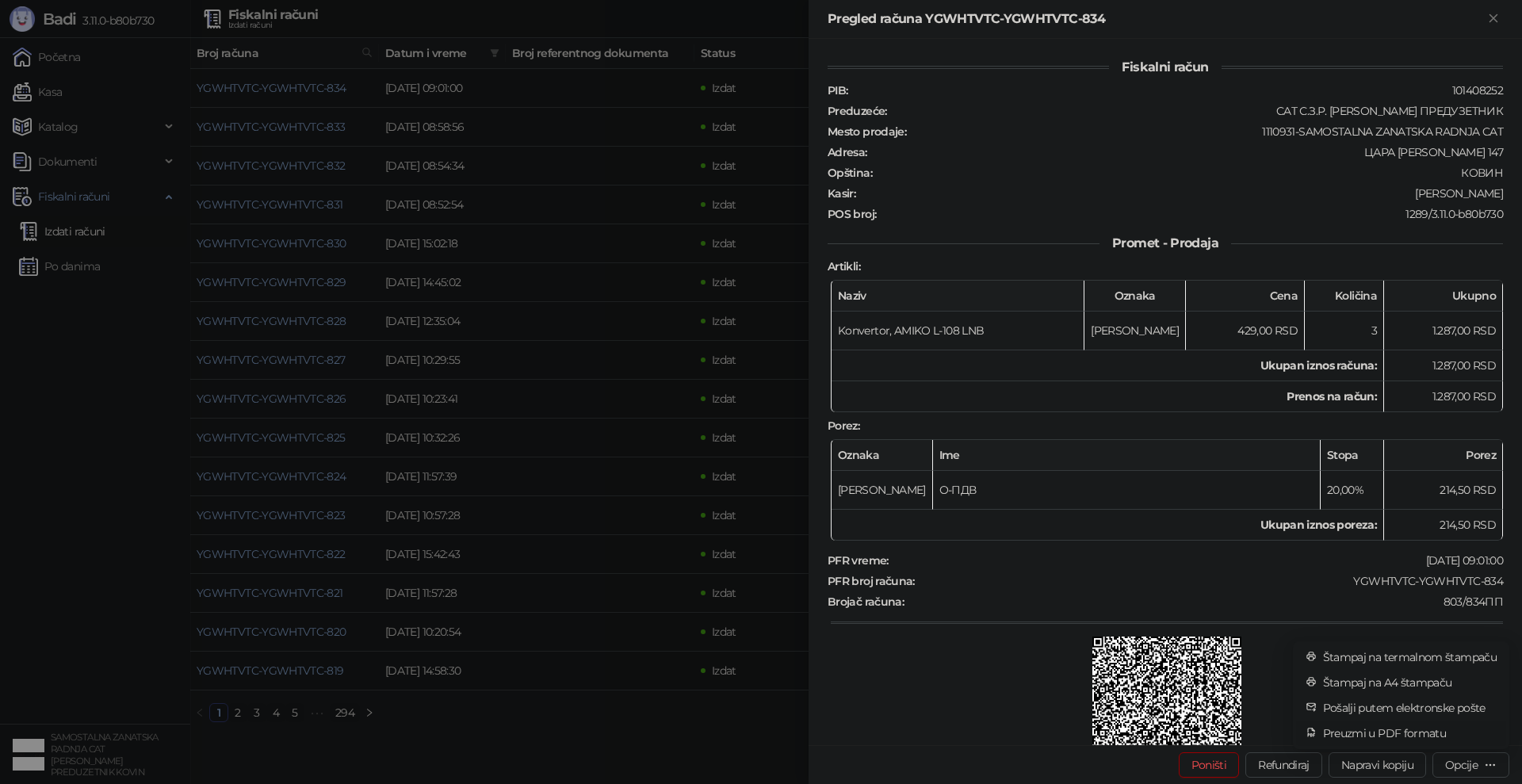
click at [1427, 739] on span "Preuzmi u PDF formatu" at bounding box center [1410, 733] width 174 height 17
click at [1490, 19] on icon "Zatvori" at bounding box center [1494, 19] width 15 height 15
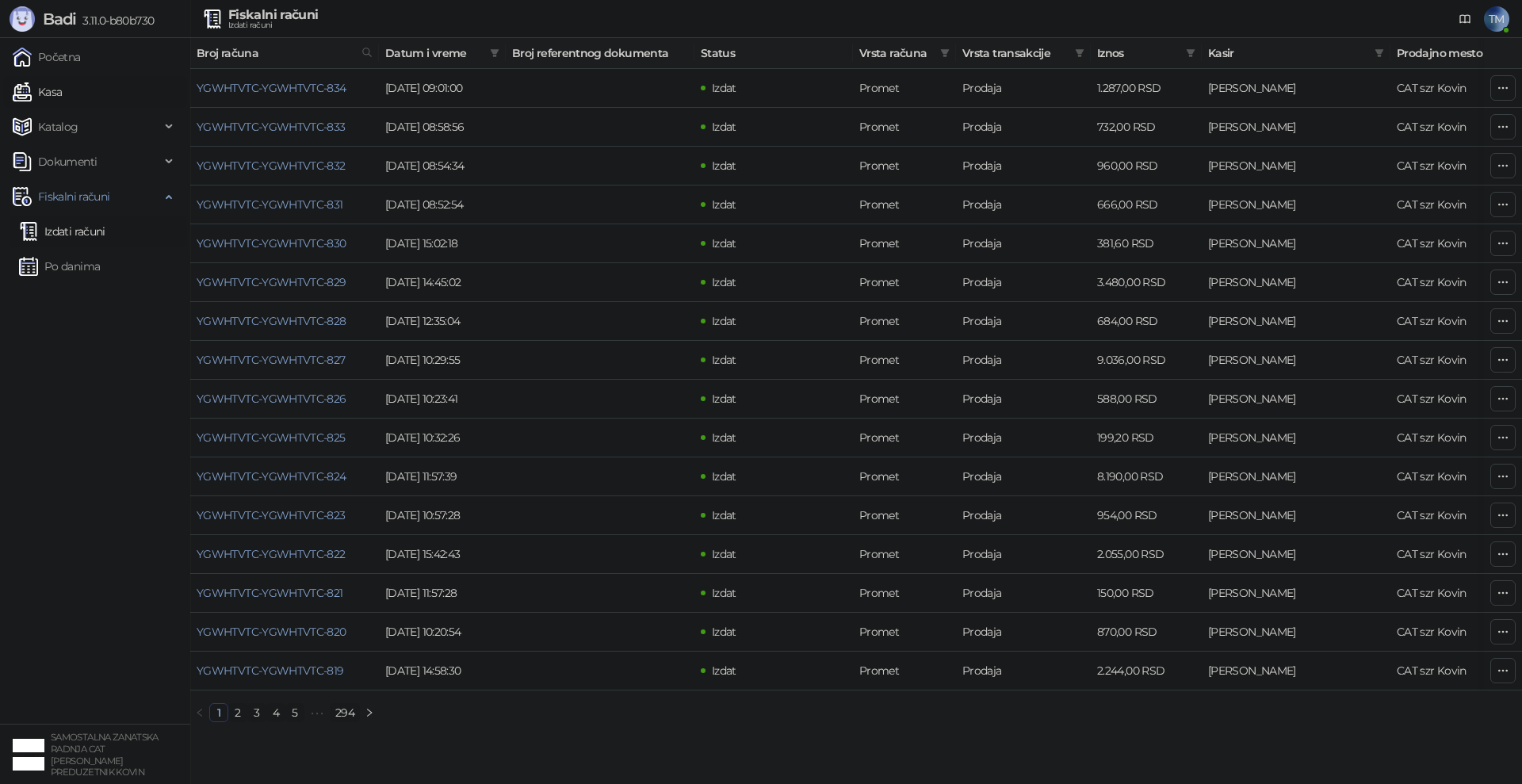
click at [62, 96] on link "Kasa" at bounding box center [37, 92] width 49 height 32
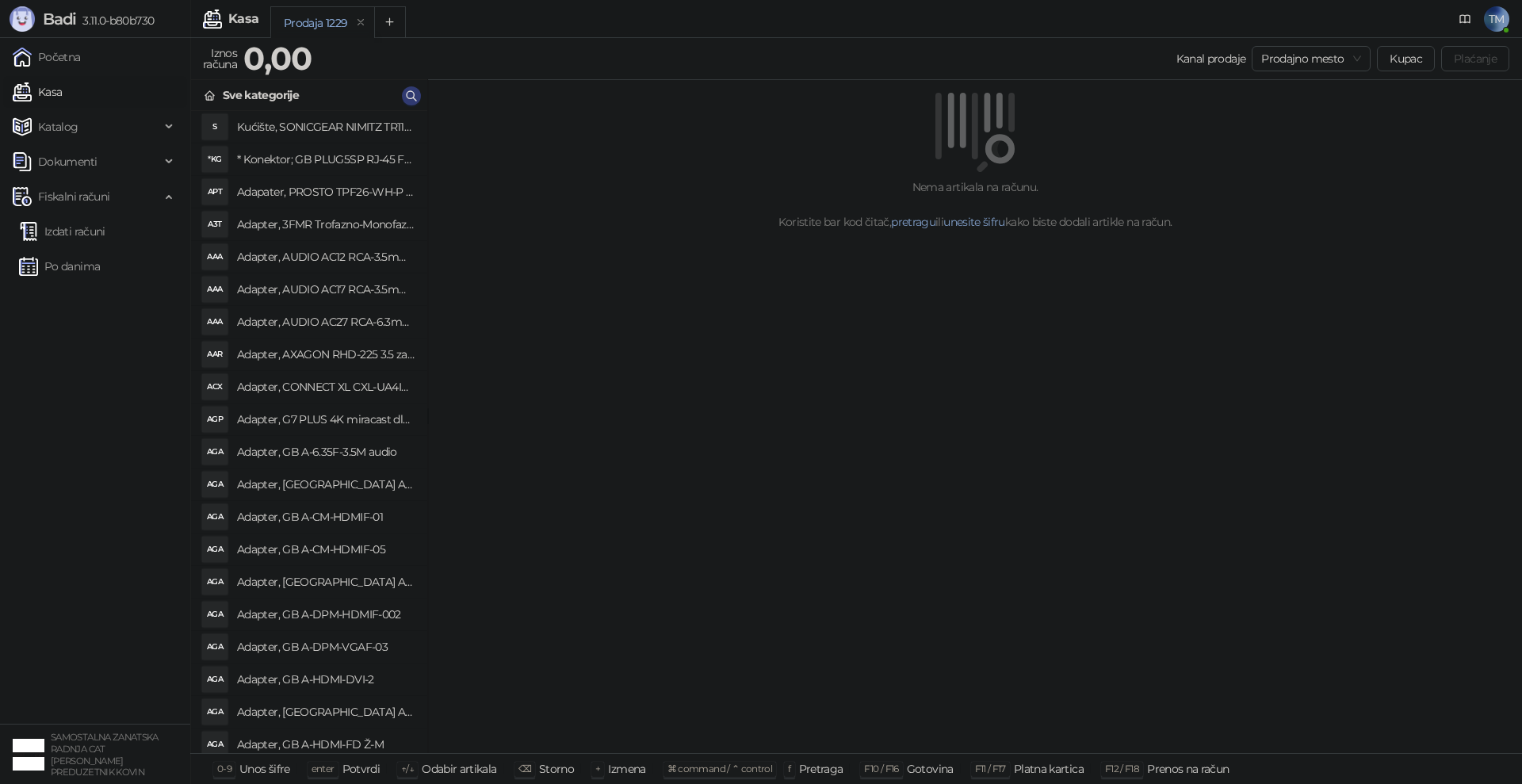
click at [911, 572] on div "Nema artikala na računu. Koristite bar kod čitač, pretragu ili unesite šifru ka…" at bounding box center [975, 417] width 1094 height 674
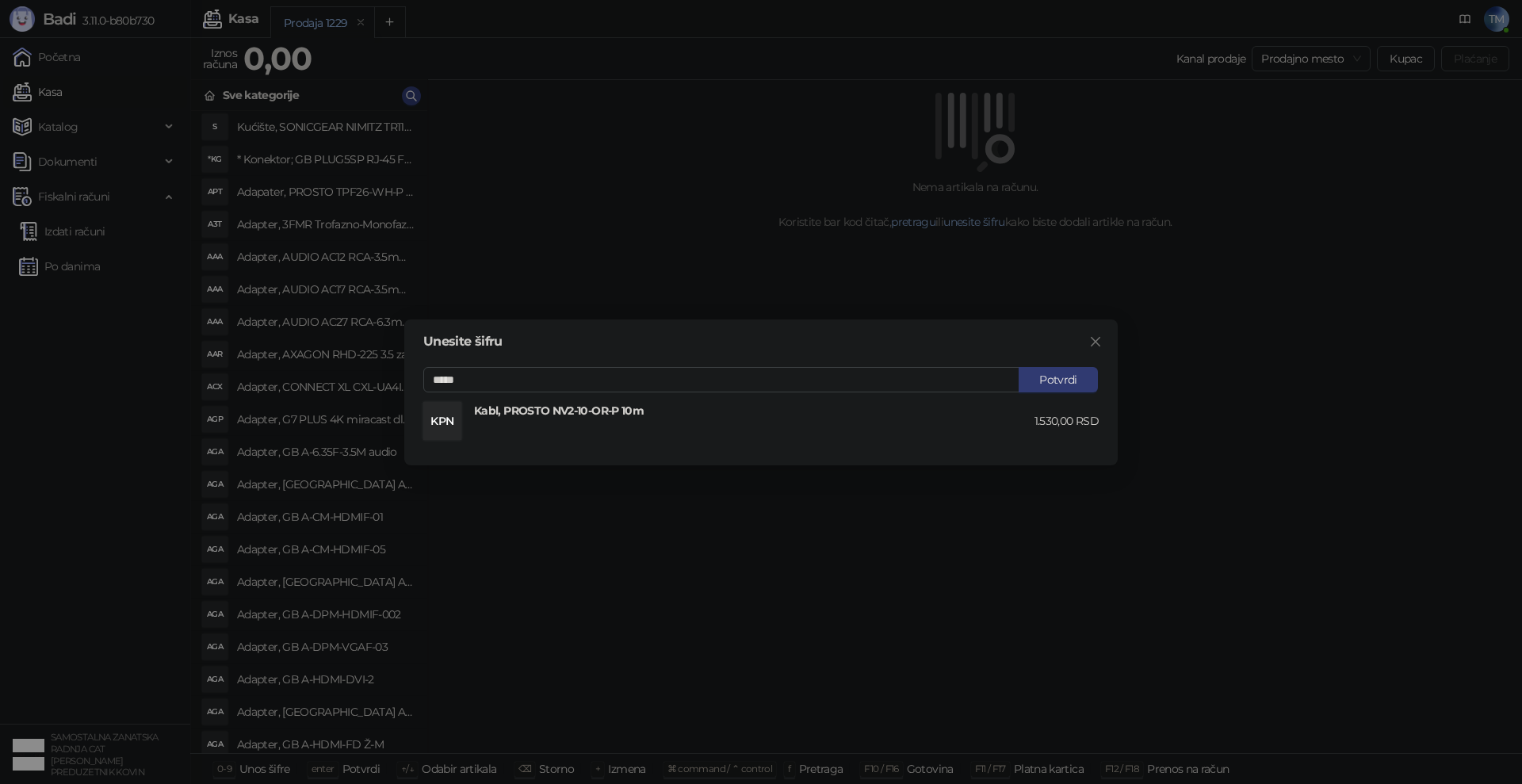
type input "*****"
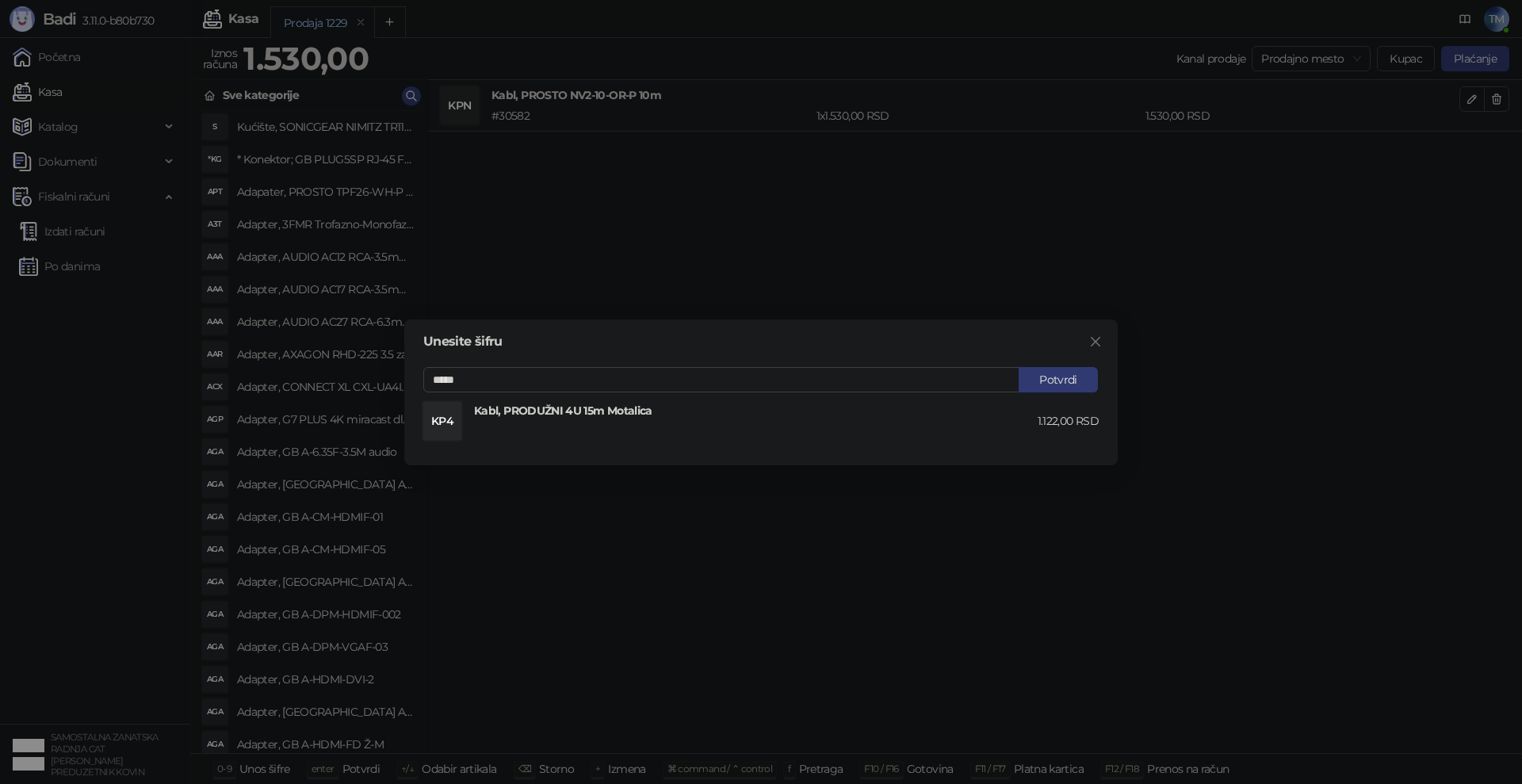
type input "*****"
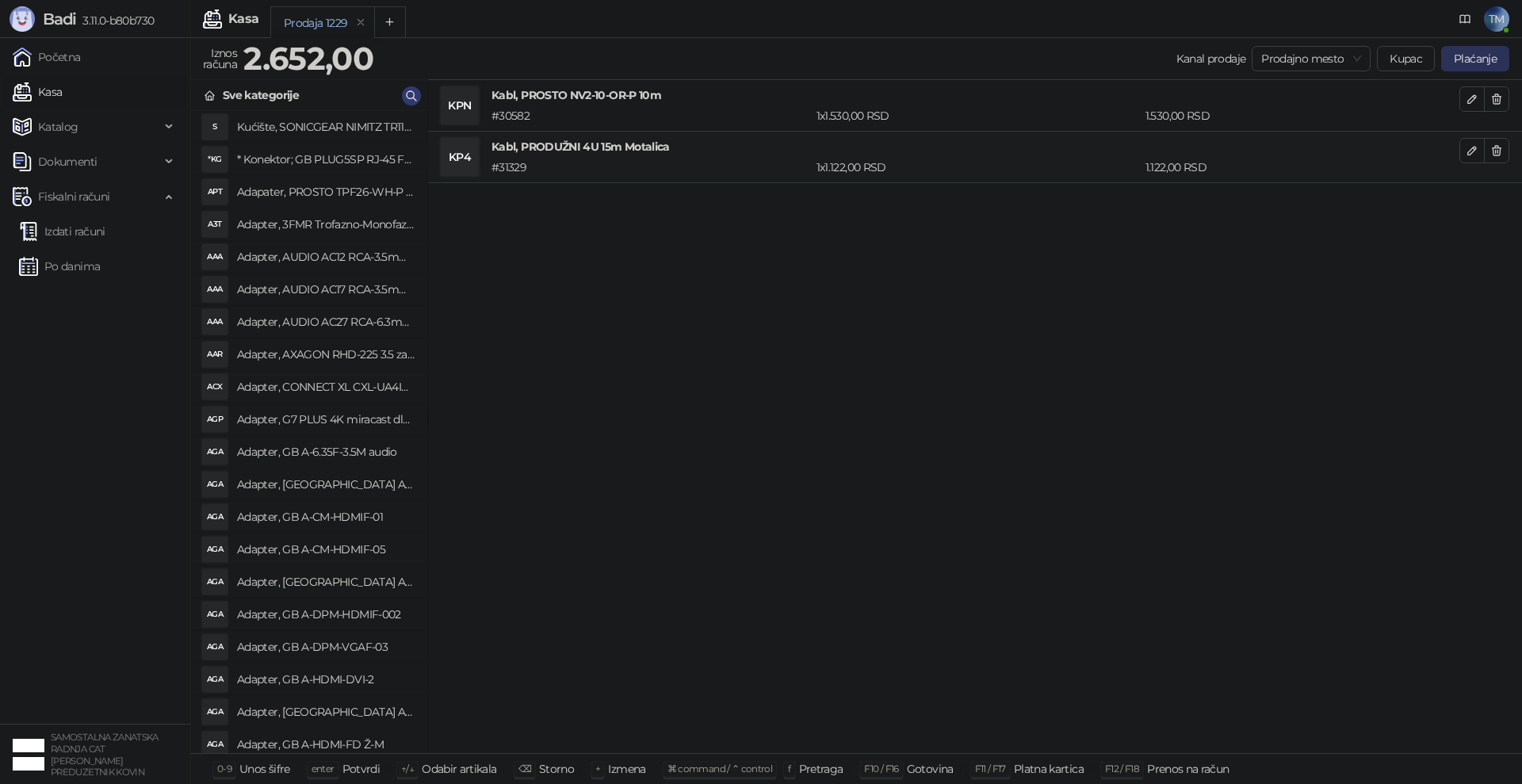
click at [1488, 57] on button "Plaćanje" at bounding box center [1476, 58] width 68 height 25
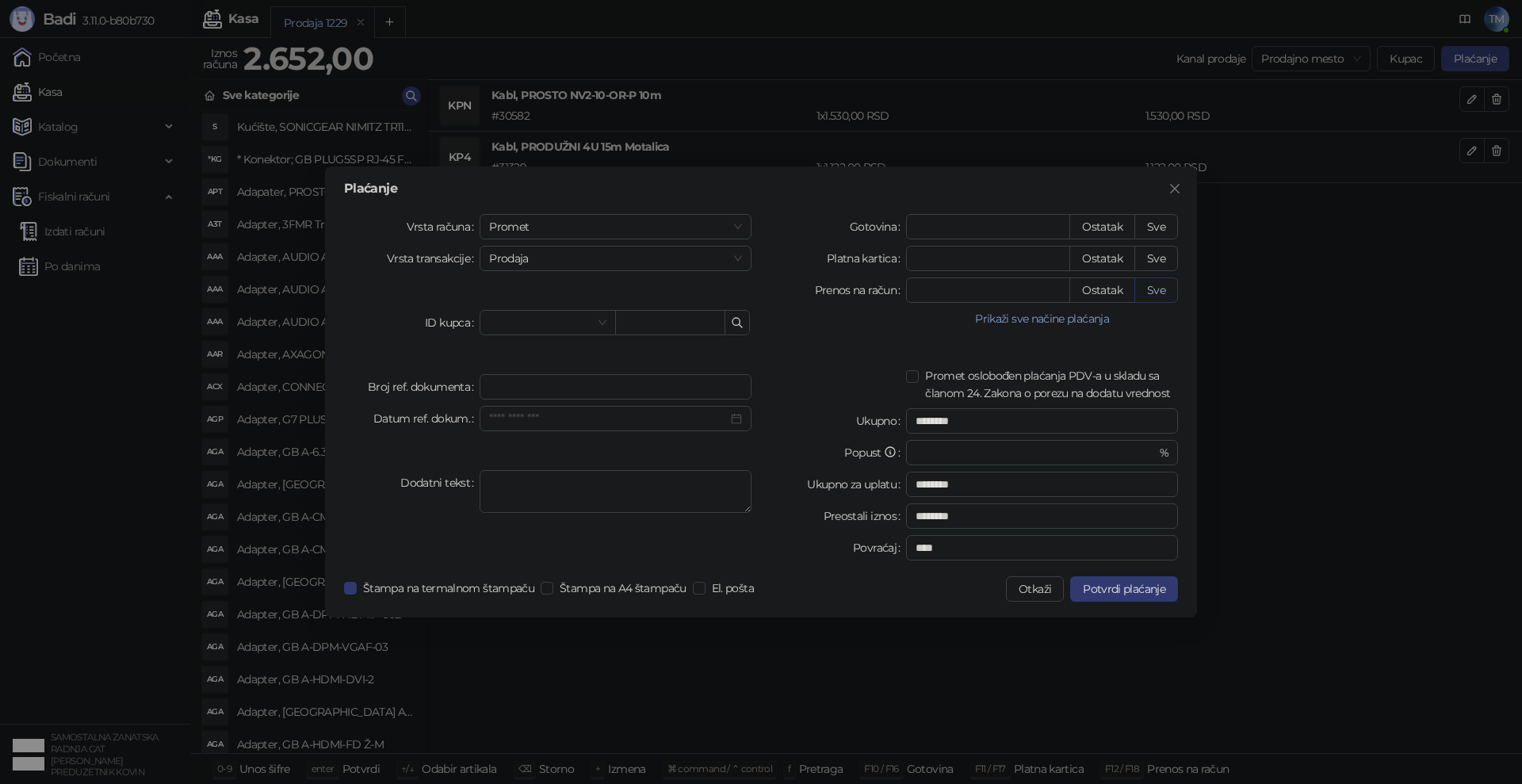
click at [1160, 290] on button "Sve" at bounding box center [1156, 289] width 44 height 25
type input "****"
click at [1115, 594] on span "Potvrdi plaćanje" at bounding box center [1124, 589] width 82 height 15
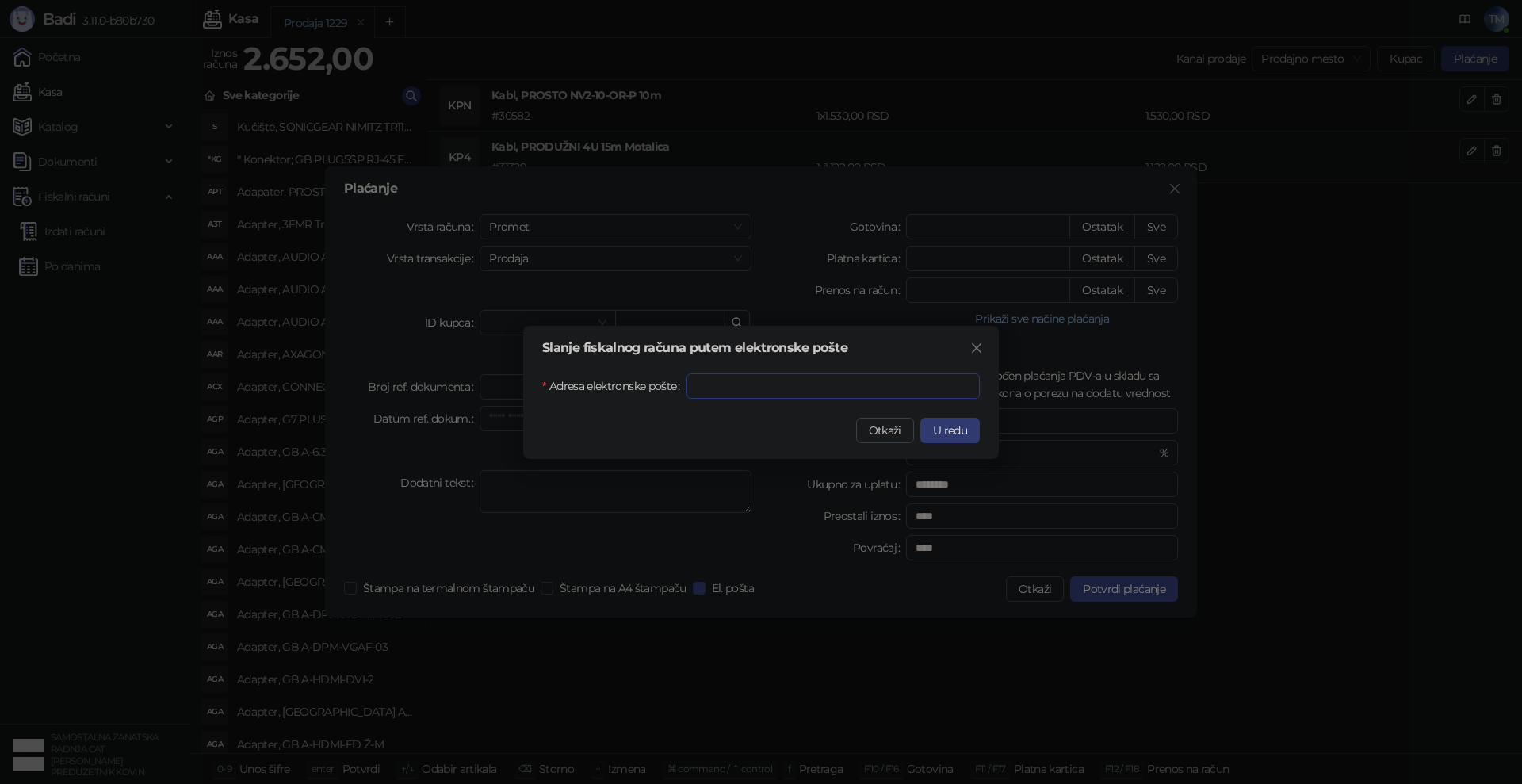
click at [807, 385] on input "Adresa elektronske pošte" at bounding box center [833, 386] width 293 height 25
type input "**********"
click at [968, 440] on button "U redu" at bounding box center [950, 430] width 59 height 25
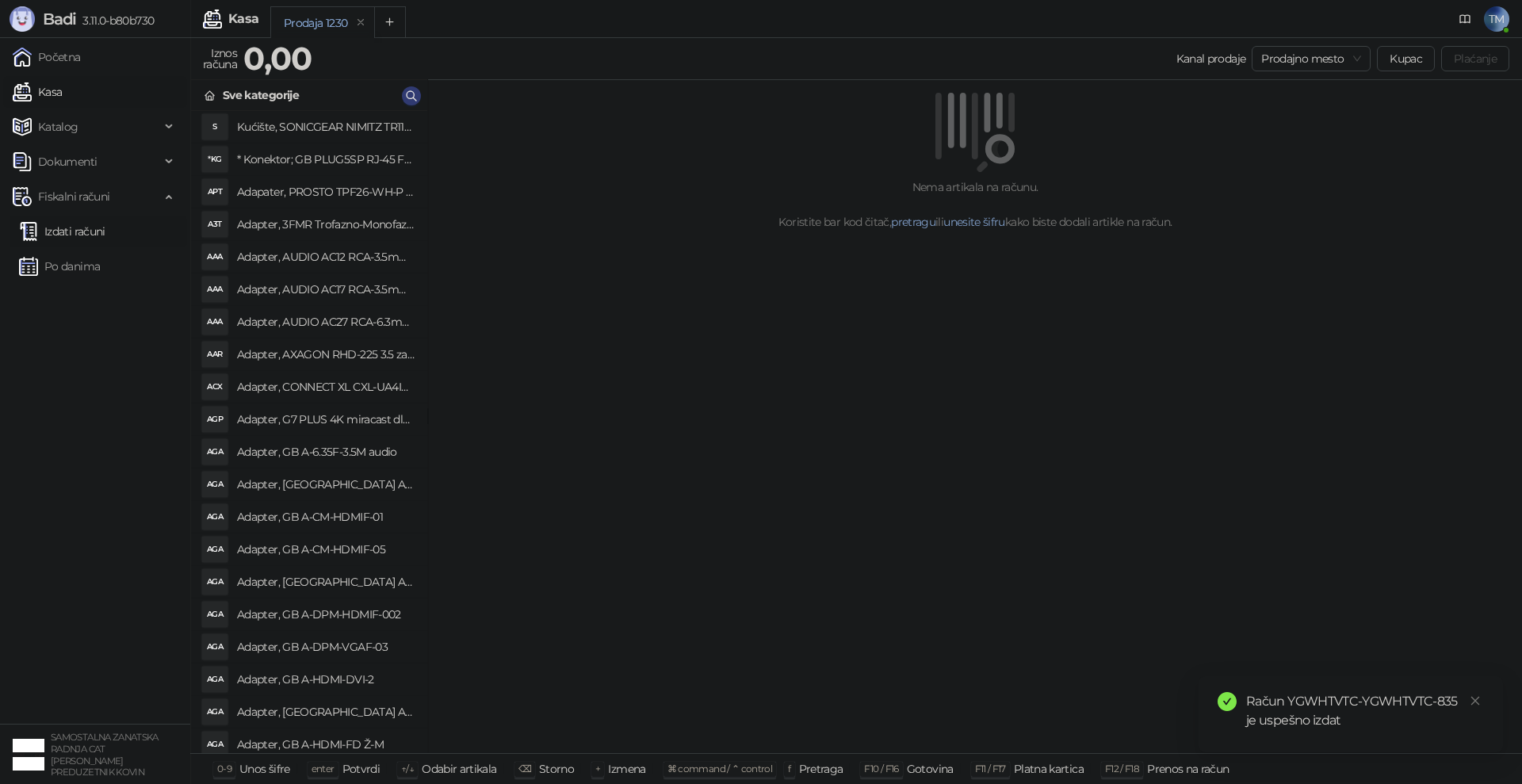
click at [92, 231] on link "Izdati računi" at bounding box center [62, 231] width 86 height 32
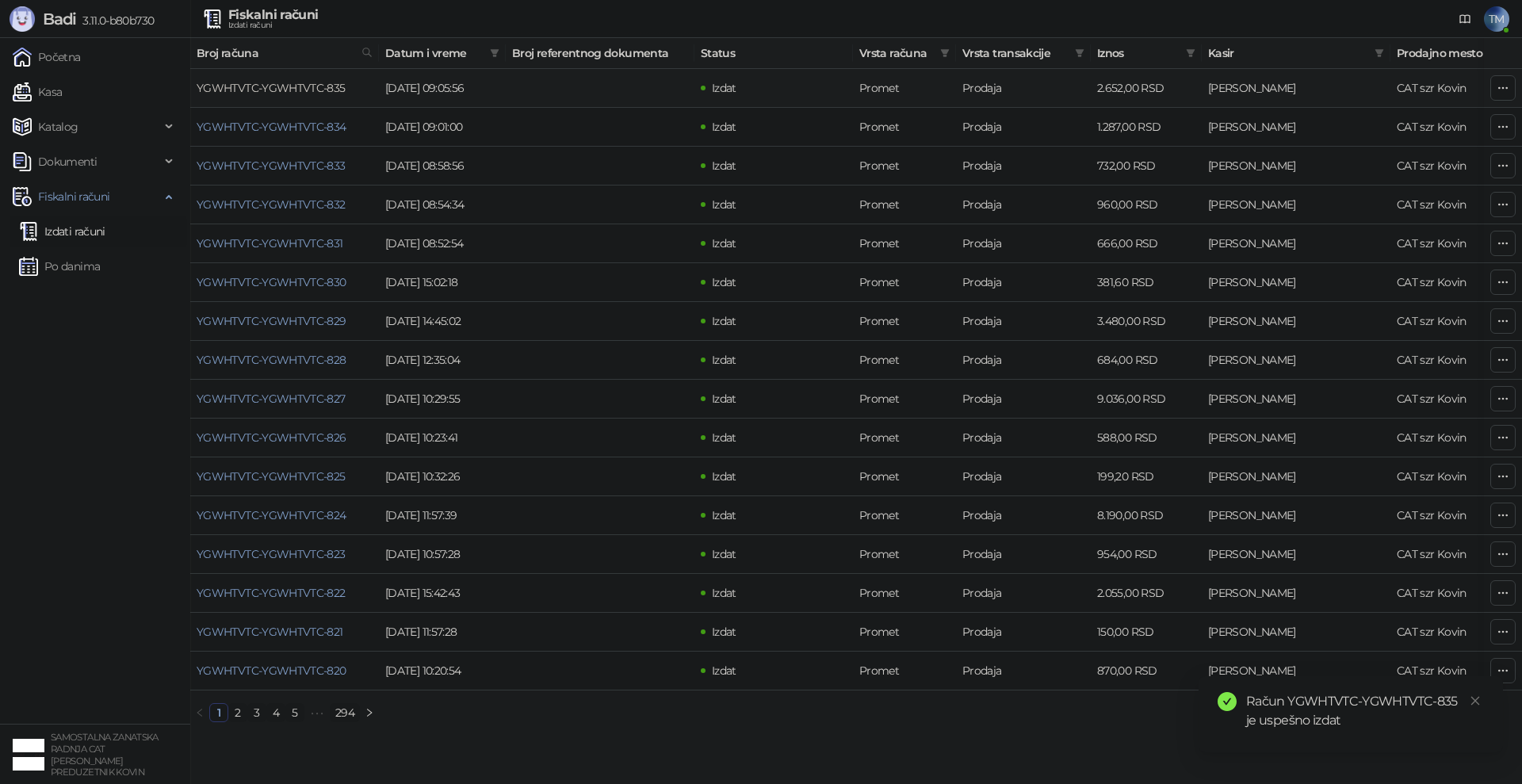
click at [313, 90] on link "YGWHTVTC-YGWHTVTC-835" at bounding box center [271, 89] width 149 height 15
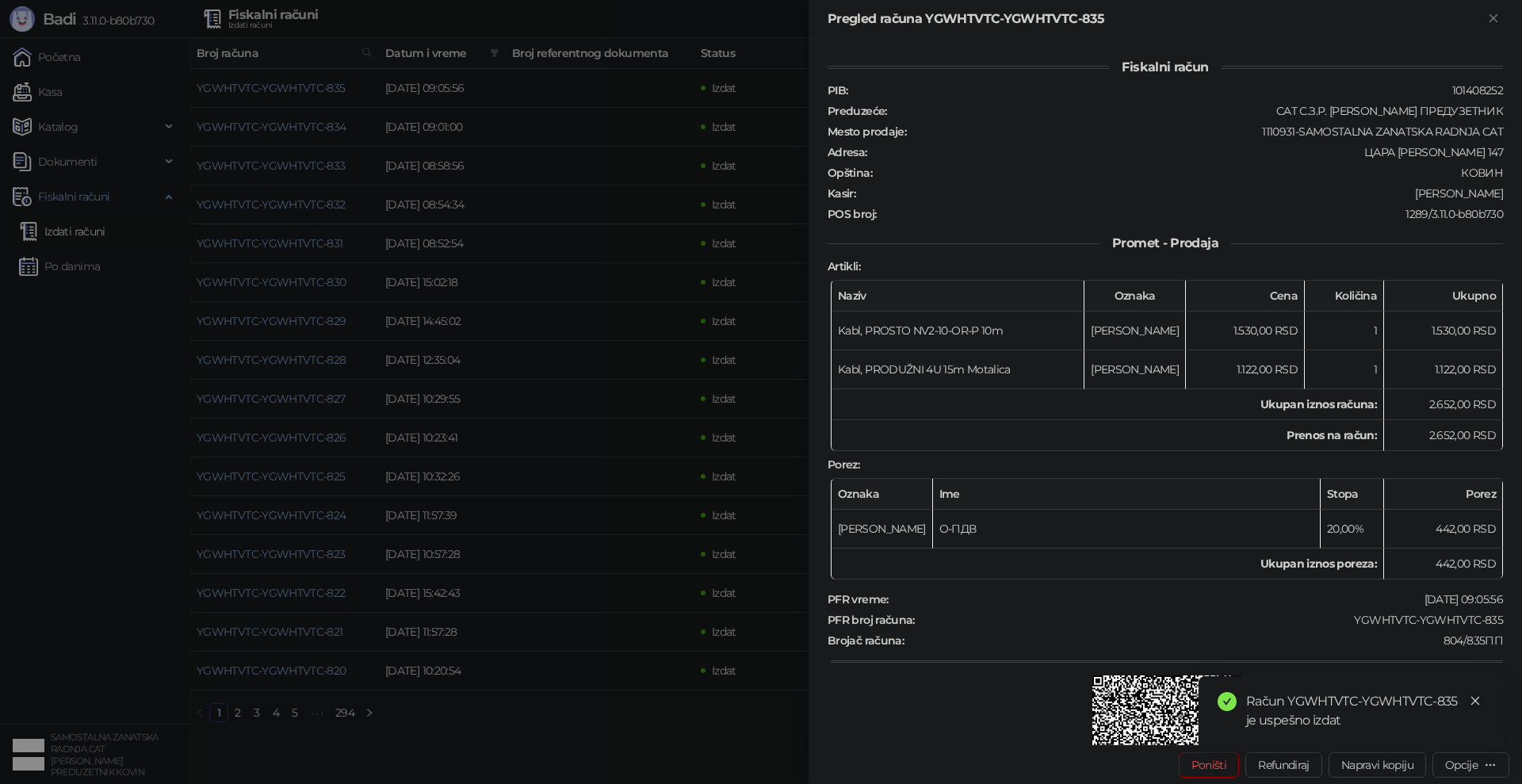
click at [1475, 699] on icon "close" at bounding box center [1476, 701] width 11 height 11
click at [1472, 765] on div "Opcije" at bounding box center [1462, 765] width 33 height 15
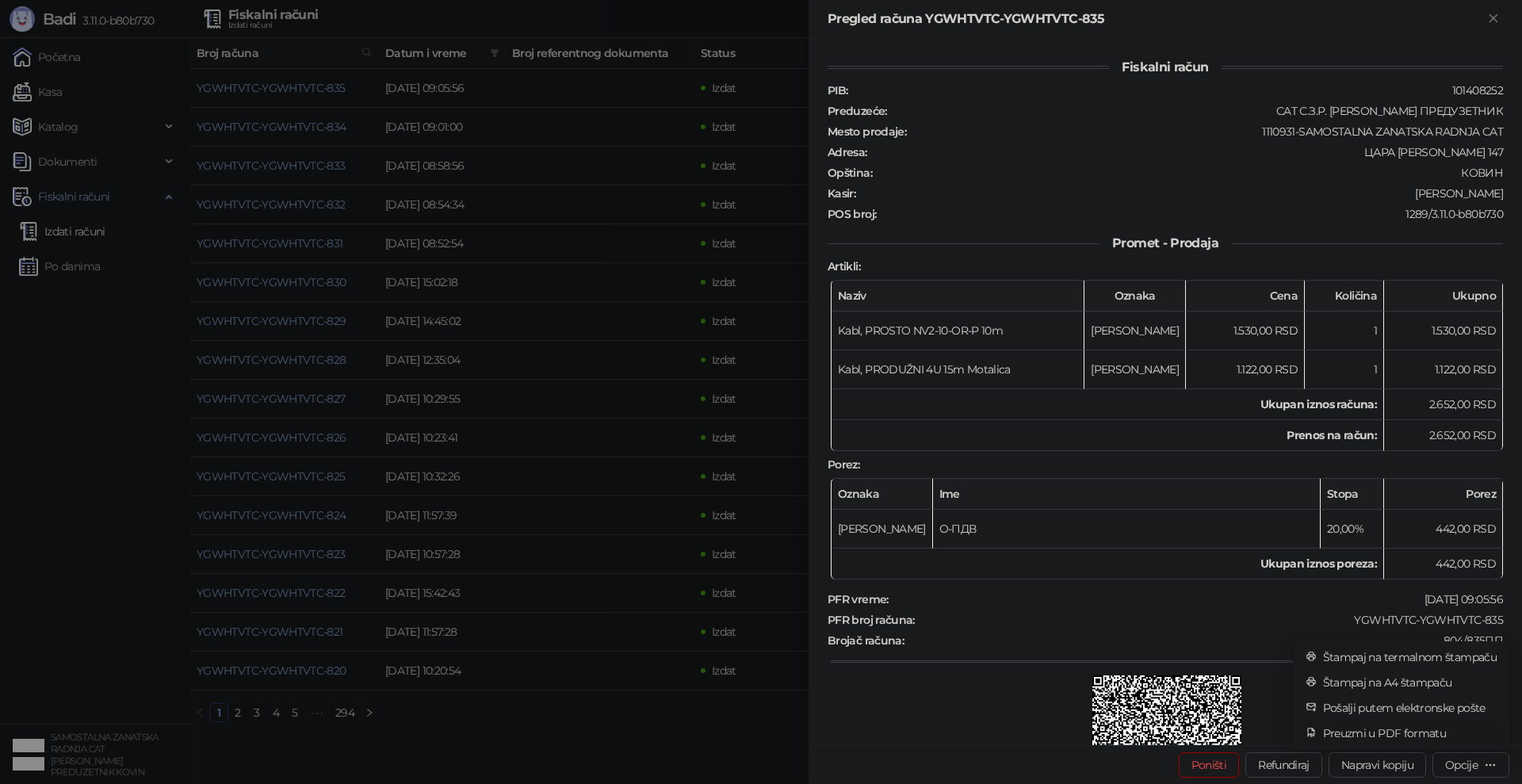
click at [1418, 738] on span "Preuzmi u PDF formatu" at bounding box center [1410, 733] width 174 height 17
click at [1497, 19] on icon "Zatvori" at bounding box center [1494, 19] width 15 height 15
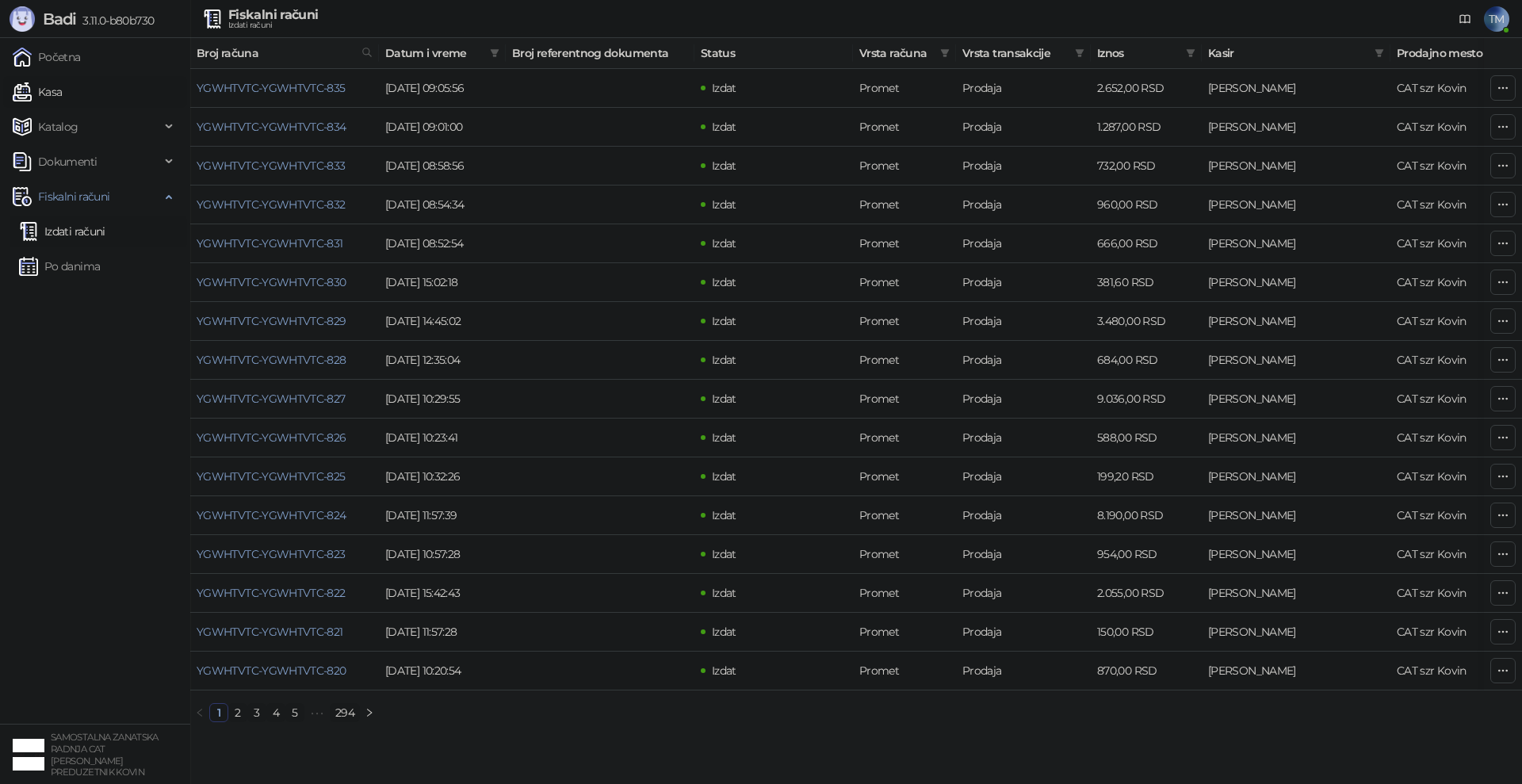
click at [59, 89] on link "Kasa" at bounding box center [37, 92] width 49 height 32
